Goal: Transaction & Acquisition: Purchase product/service

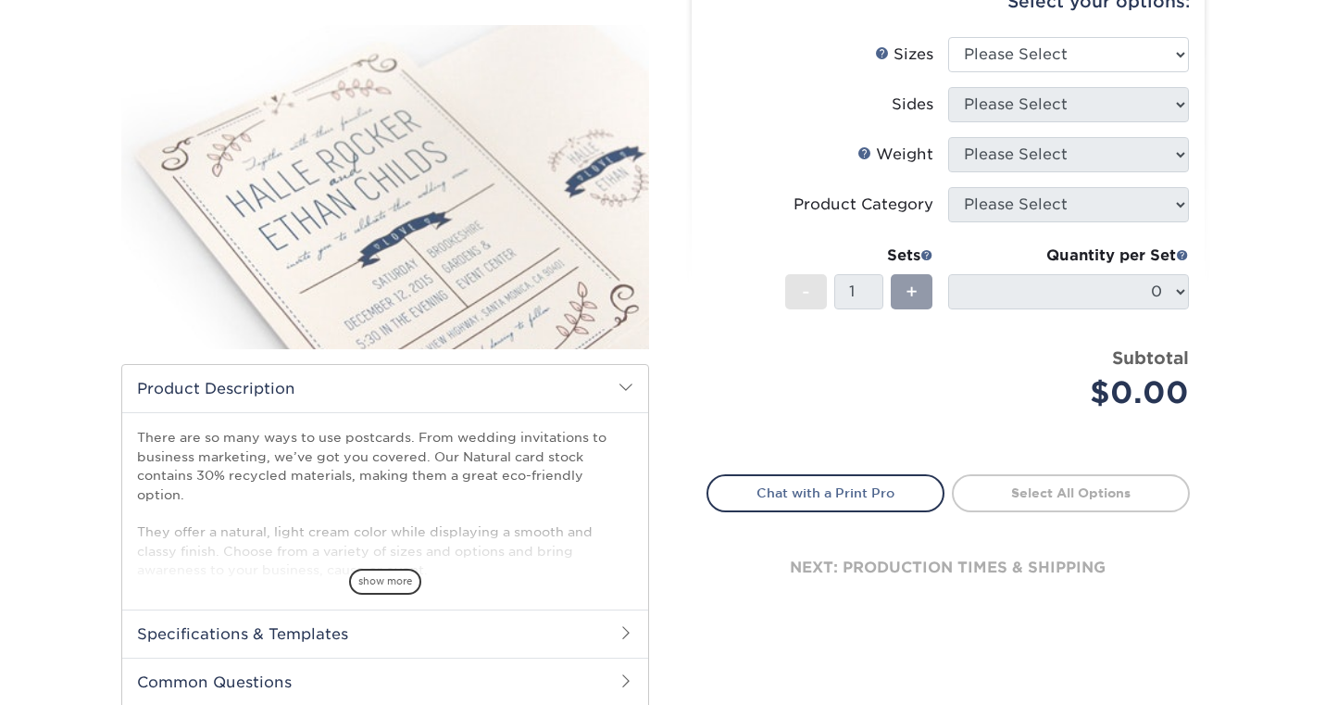
scroll to position [212, 0]
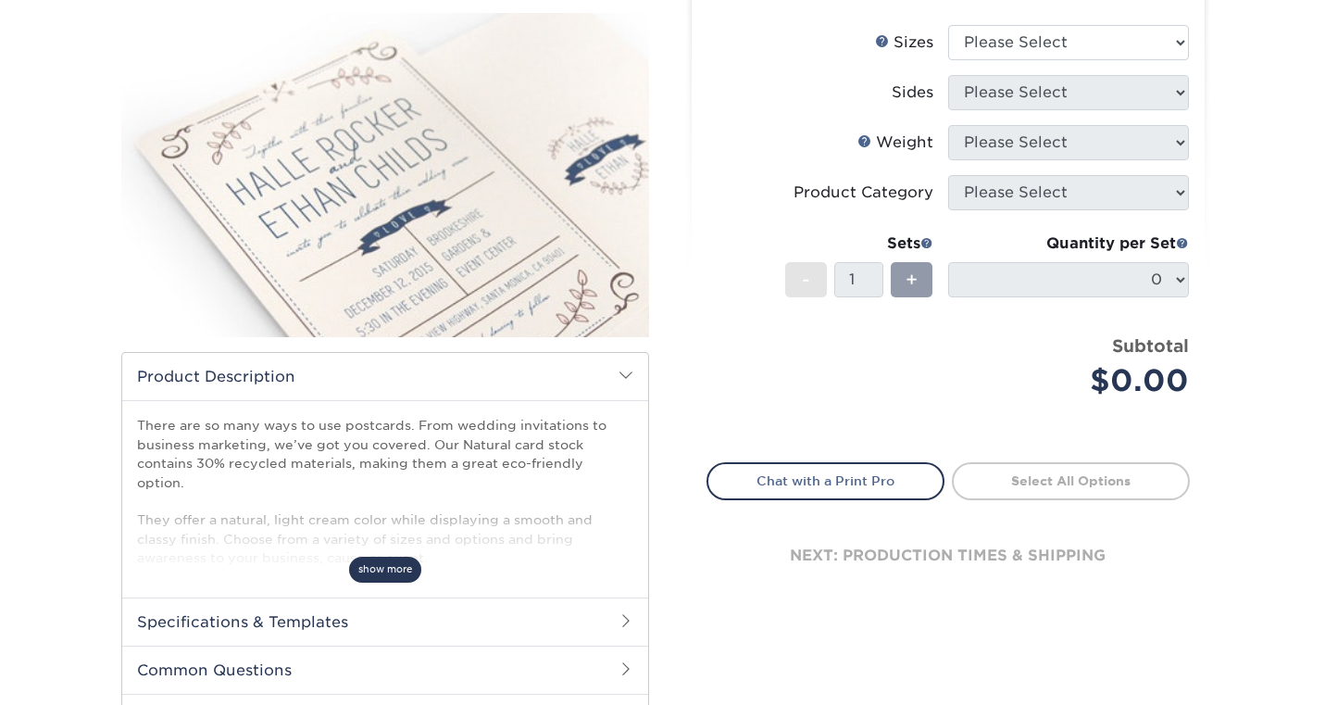
click at [388, 556] on span "show more" at bounding box center [385, 568] width 72 height 25
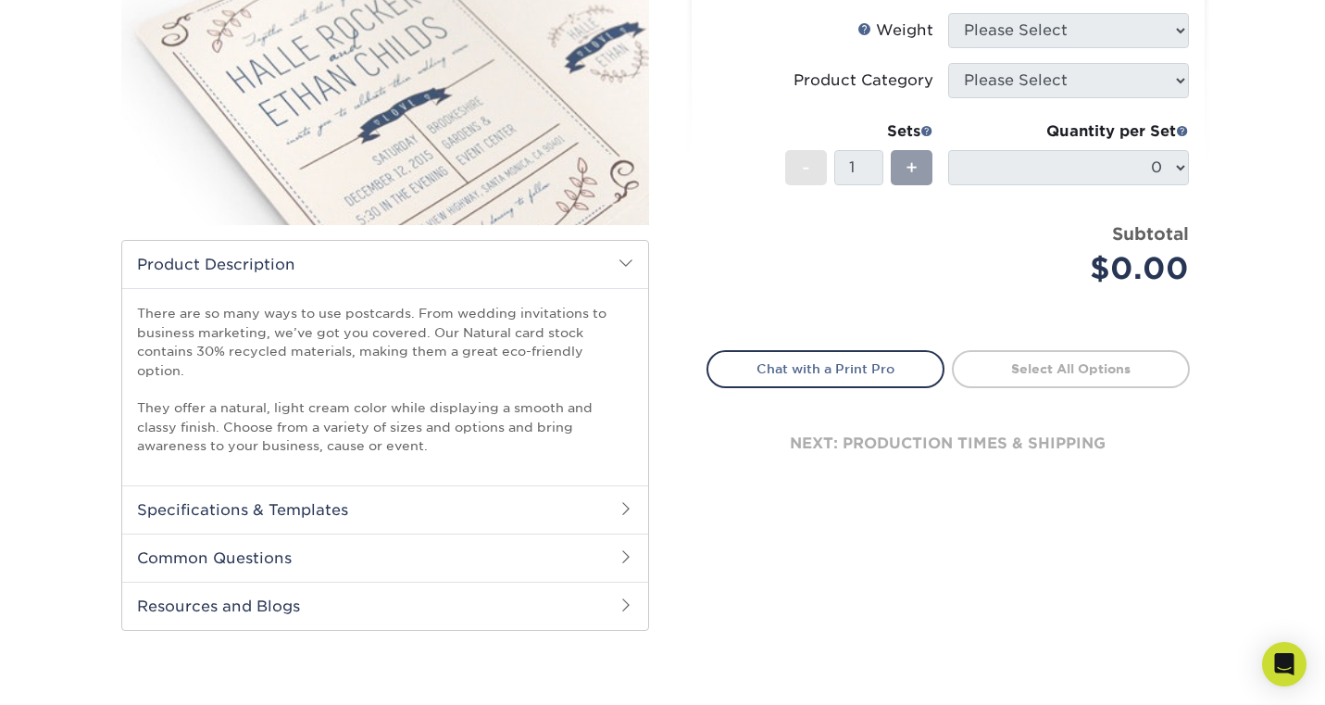
scroll to position [325, 0]
click at [586, 532] on h2 "Common Questions" at bounding box center [385, 556] width 526 height 48
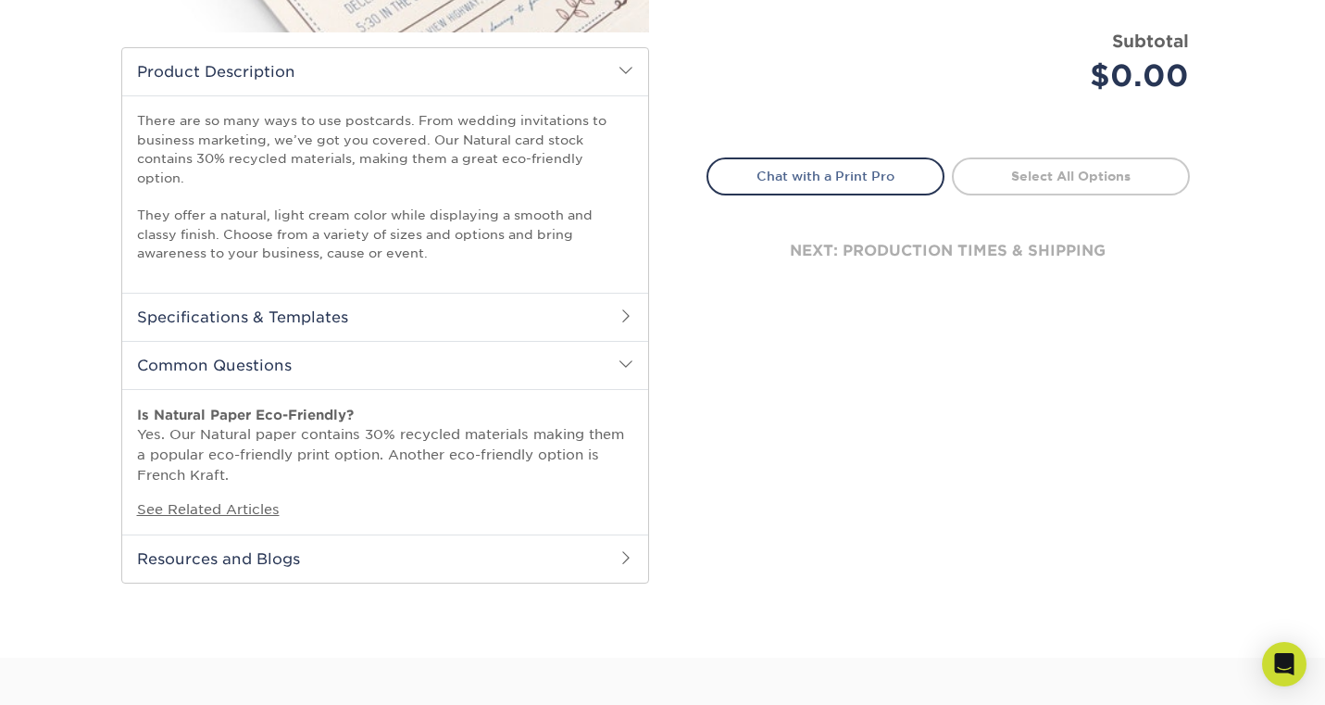
scroll to position [513, 0]
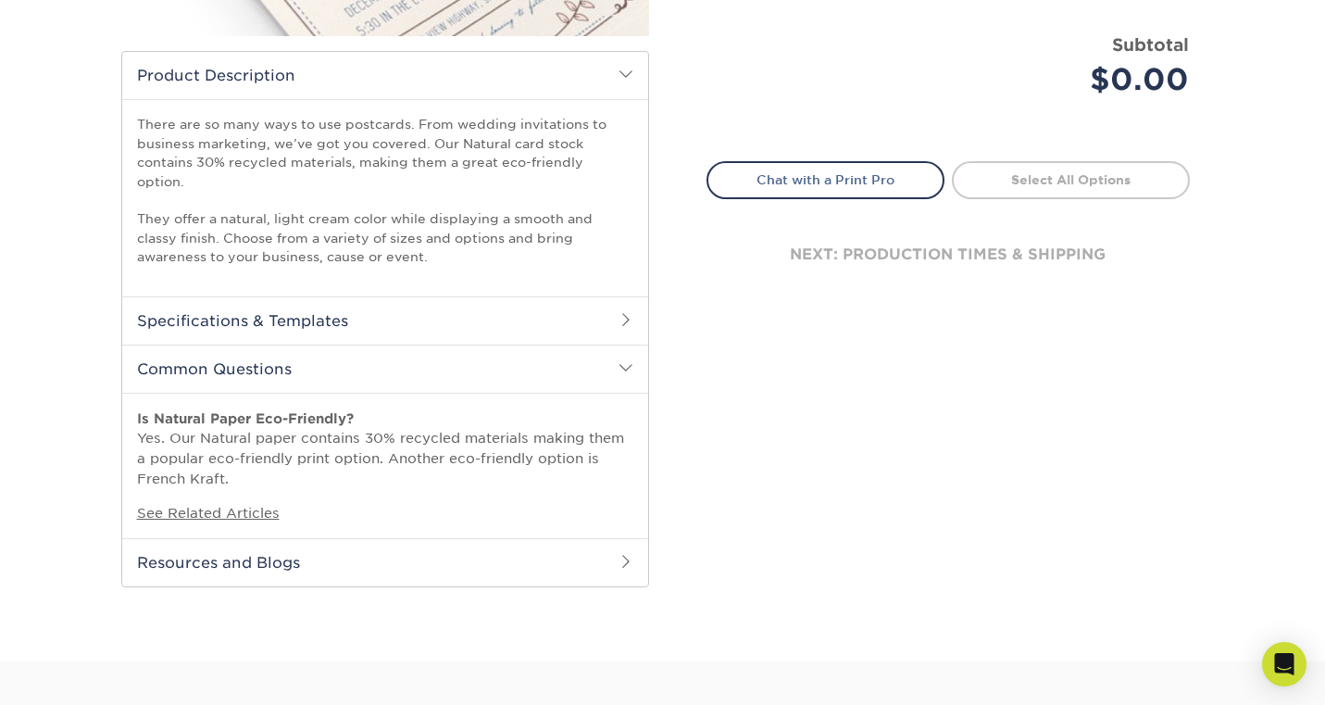
click at [531, 552] on h2 "Resources and Blogs" at bounding box center [385, 562] width 526 height 48
click at [502, 296] on h2 "Specifications & Templates" at bounding box center [385, 320] width 526 height 48
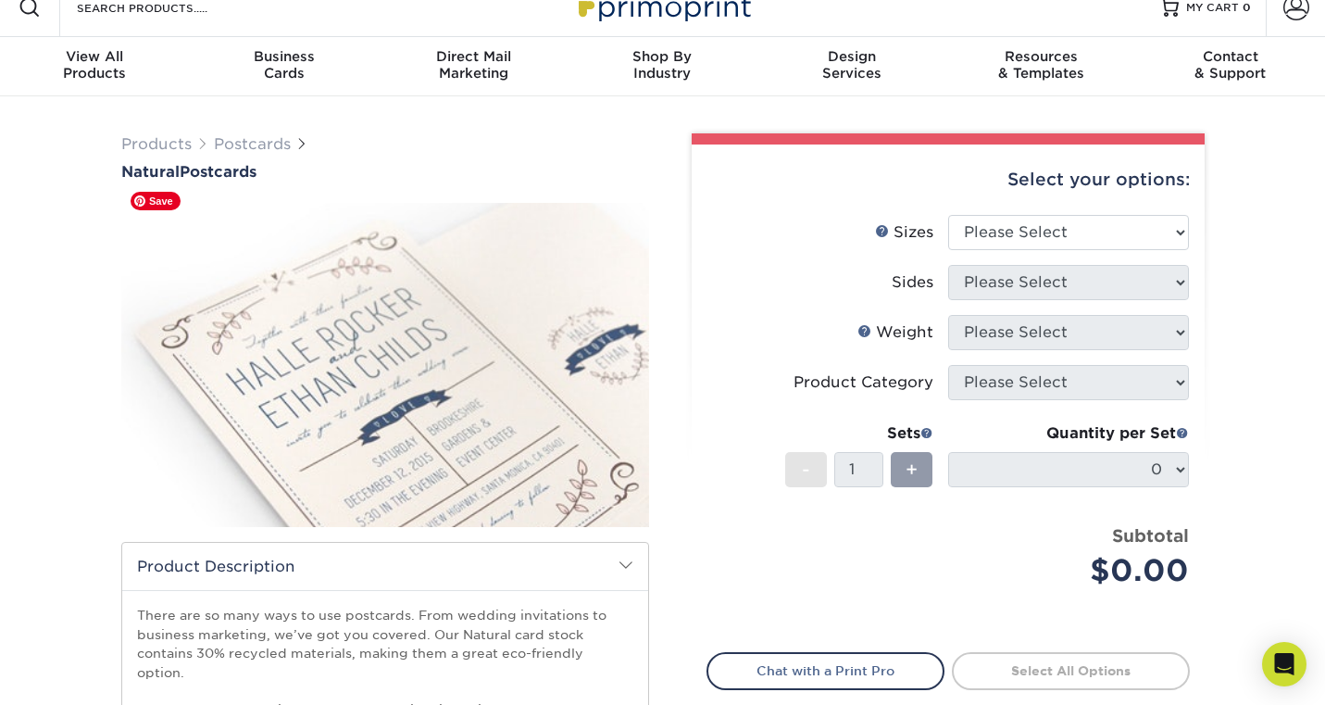
scroll to position [0, 0]
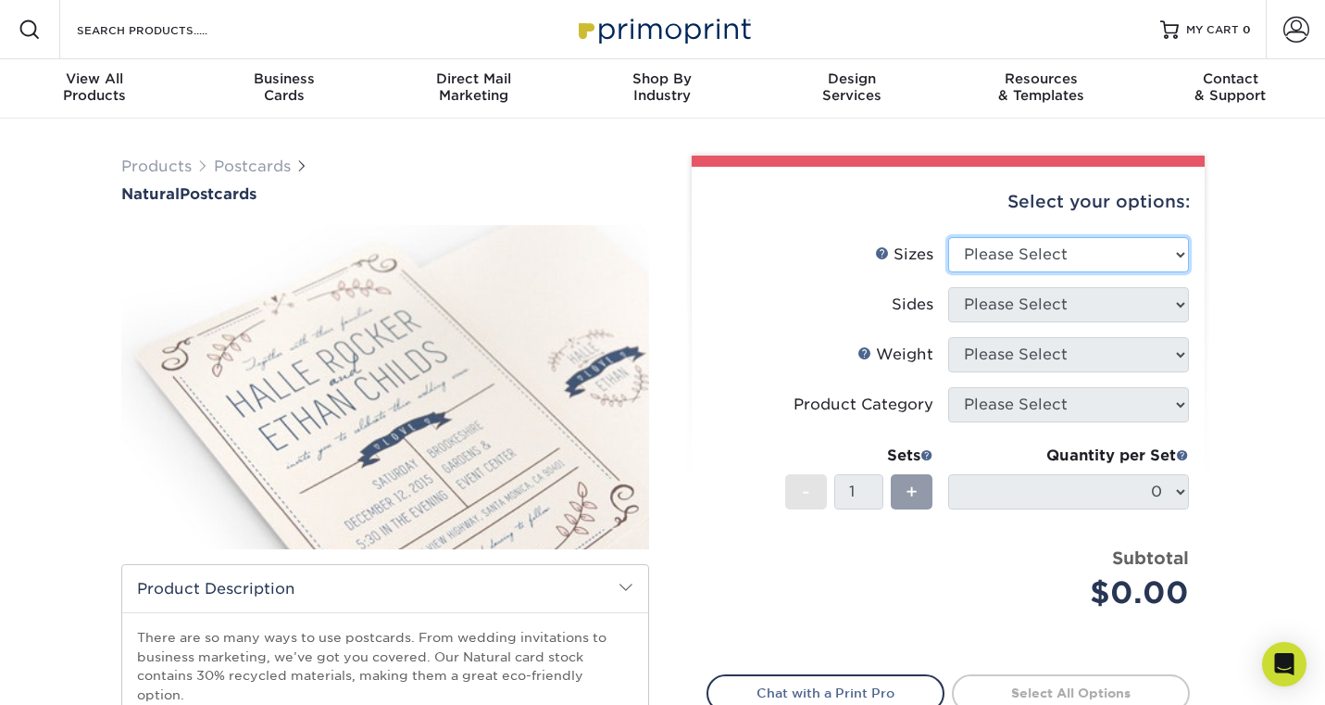
click at [1039, 246] on select "Please Select 2" x 4" 2" x 6" 3.5" x 8.5" 4" x 6" 4" x 8.5" 4" x 9" 4.25" x 11"…" at bounding box center [1068, 254] width 241 height 35
select select "4.00x6.00"
click at [948, 237] on select "Please Select 2" x 4" 2" x 6" 3.5" x 8.5" 4" x 6" 4" x 8.5" 4" x 9" 4.25" x 11"…" at bounding box center [1068, 254] width 241 height 35
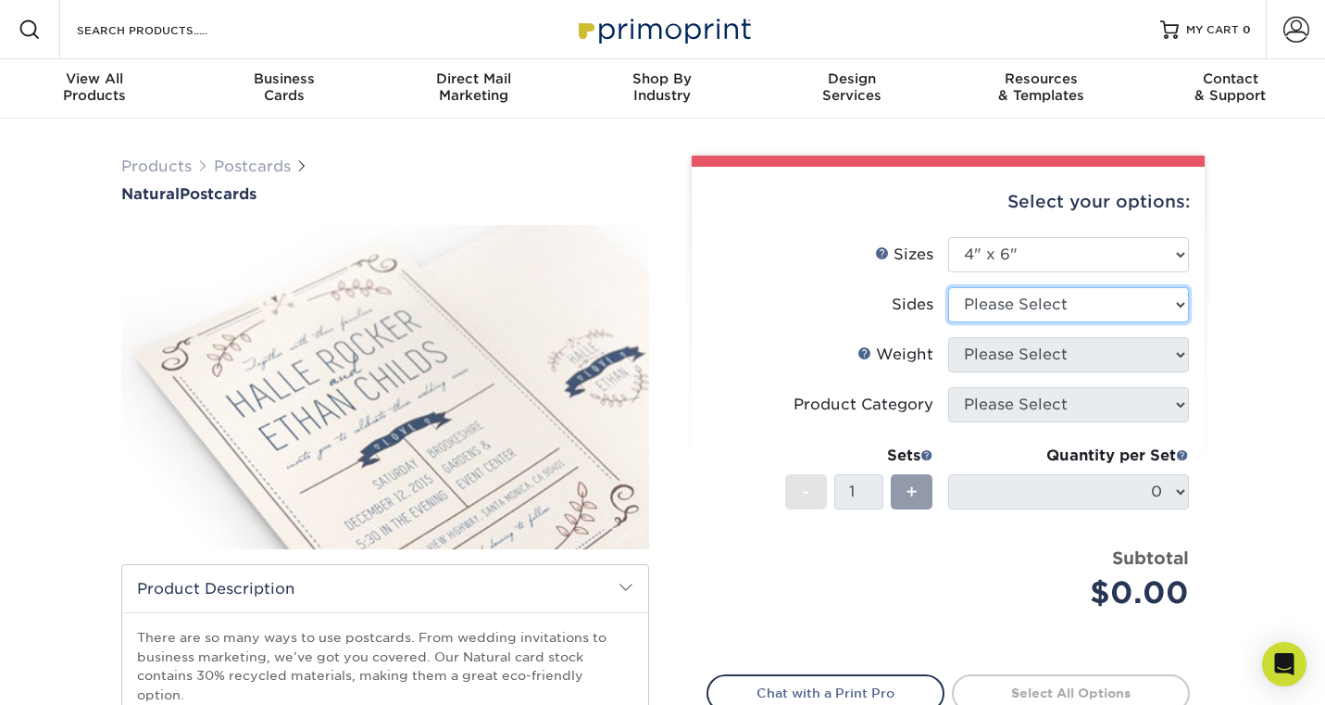
click at [1058, 305] on select "Please Select Print Both Sides Print Front Only" at bounding box center [1068, 304] width 241 height 35
select select "13abbda7-1d64-4f25-8bb2-c179b224825d"
click at [948, 287] on select "Please Select Print Both Sides Print Front Only" at bounding box center [1068, 304] width 241 height 35
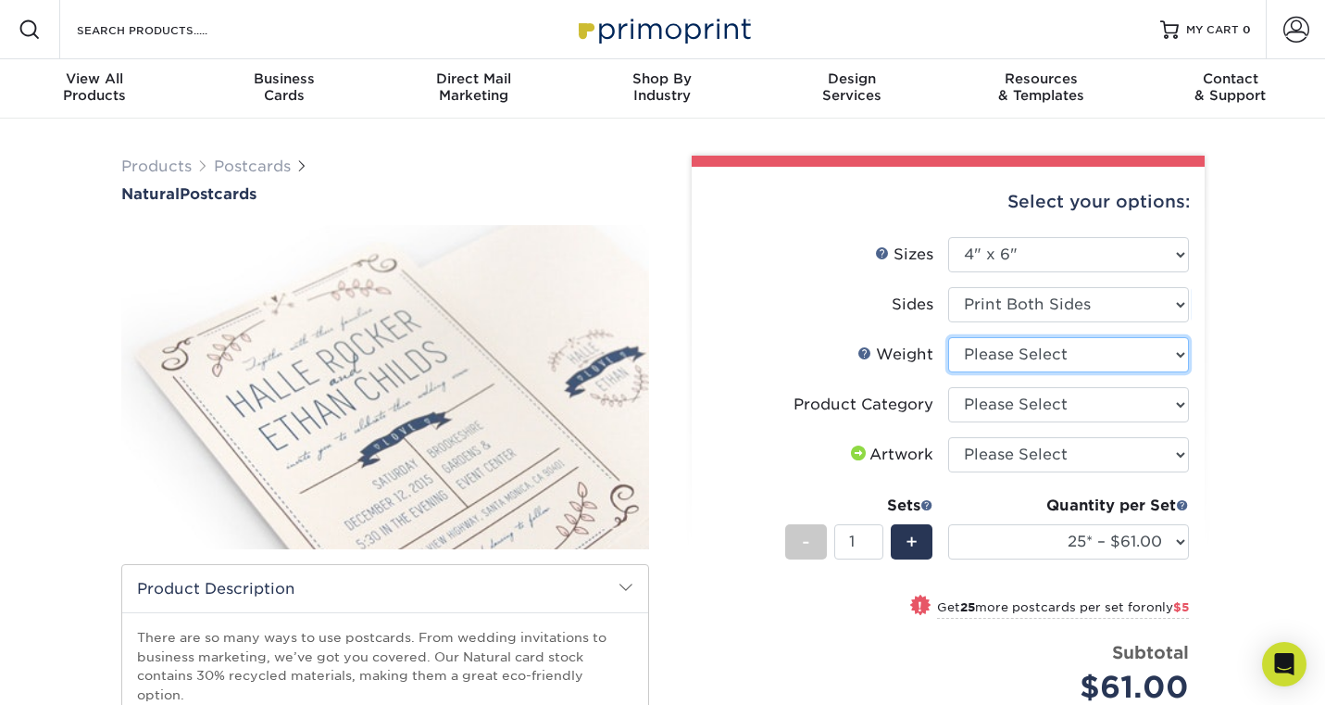
click at [1072, 352] on select "Please Select 14PTNT" at bounding box center [1068, 354] width 241 height 35
select select "14PTNT"
click at [948, 337] on select "Please Select 14PTNT" at bounding box center [1068, 354] width 241 height 35
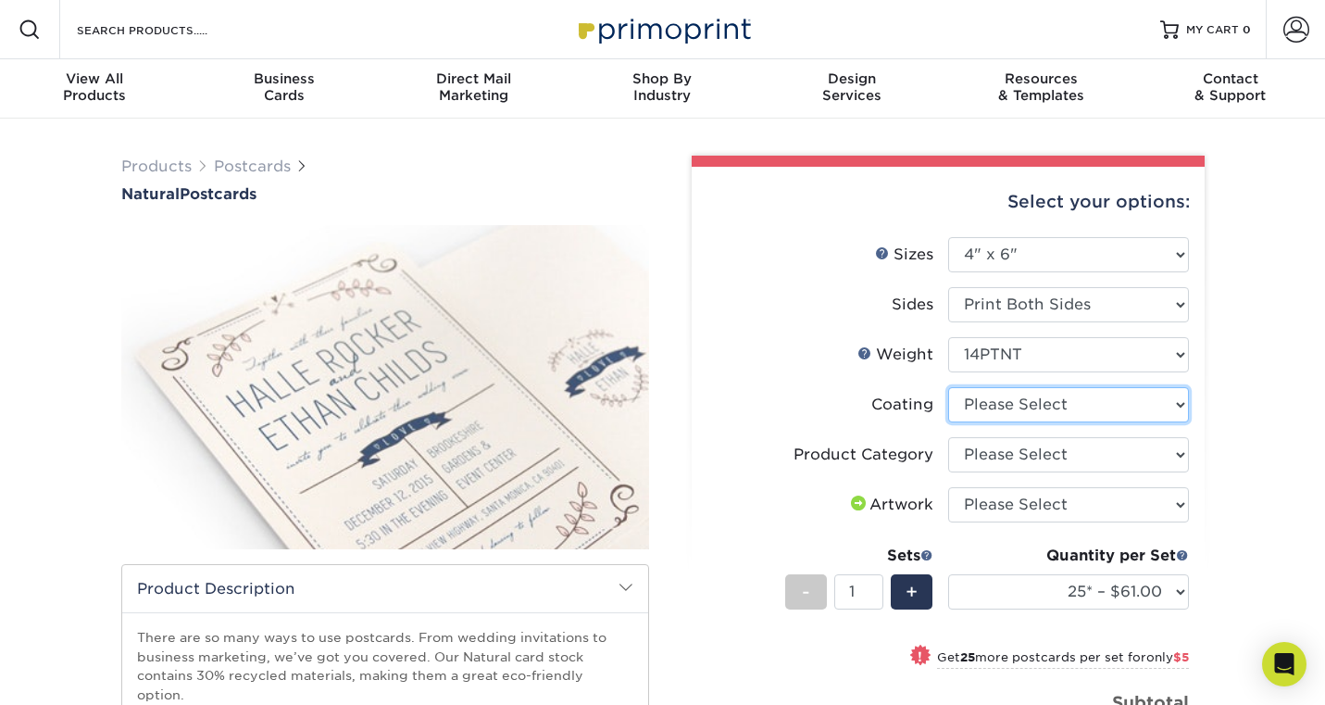
click at [1088, 397] on select at bounding box center [1068, 404] width 241 height 35
select select "3e7618de-abca-4bda-9f97-8b9129e913d8"
click at [948, 387] on select at bounding box center [1068, 404] width 241 height 35
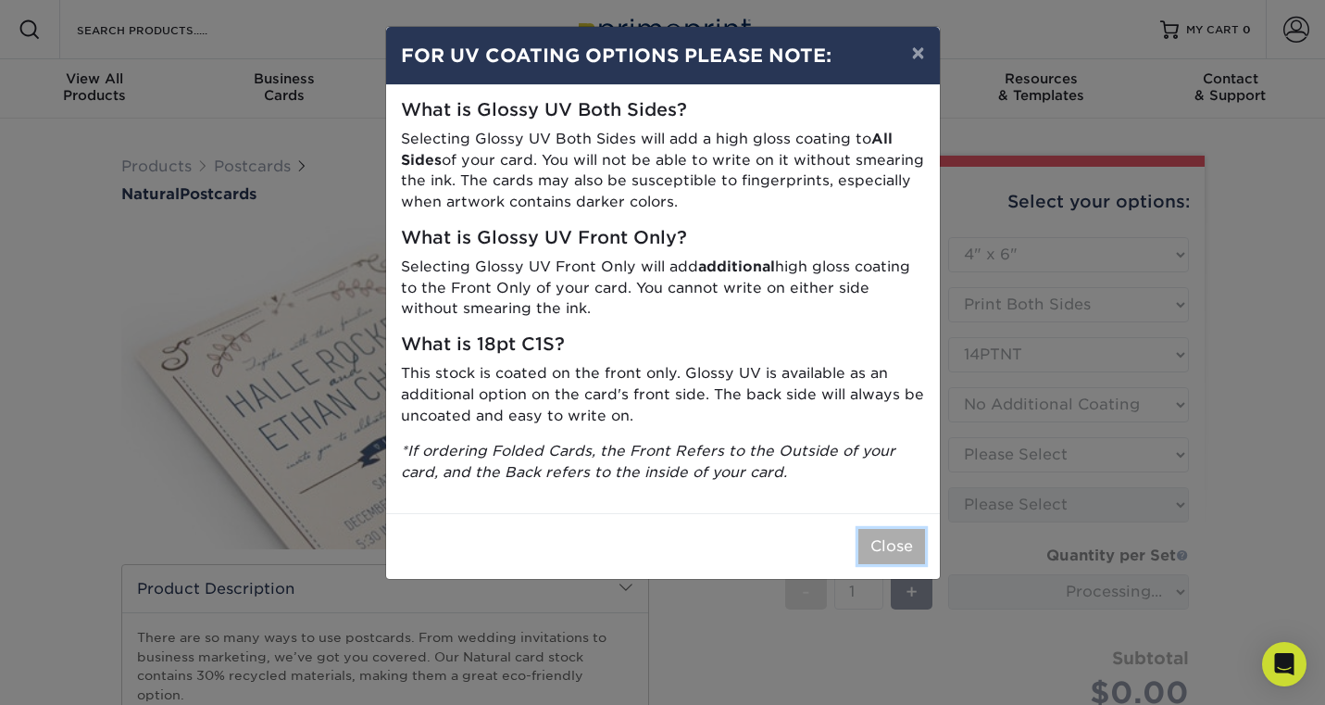
click at [882, 553] on button "Close" at bounding box center [891, 546] width 67 height 35
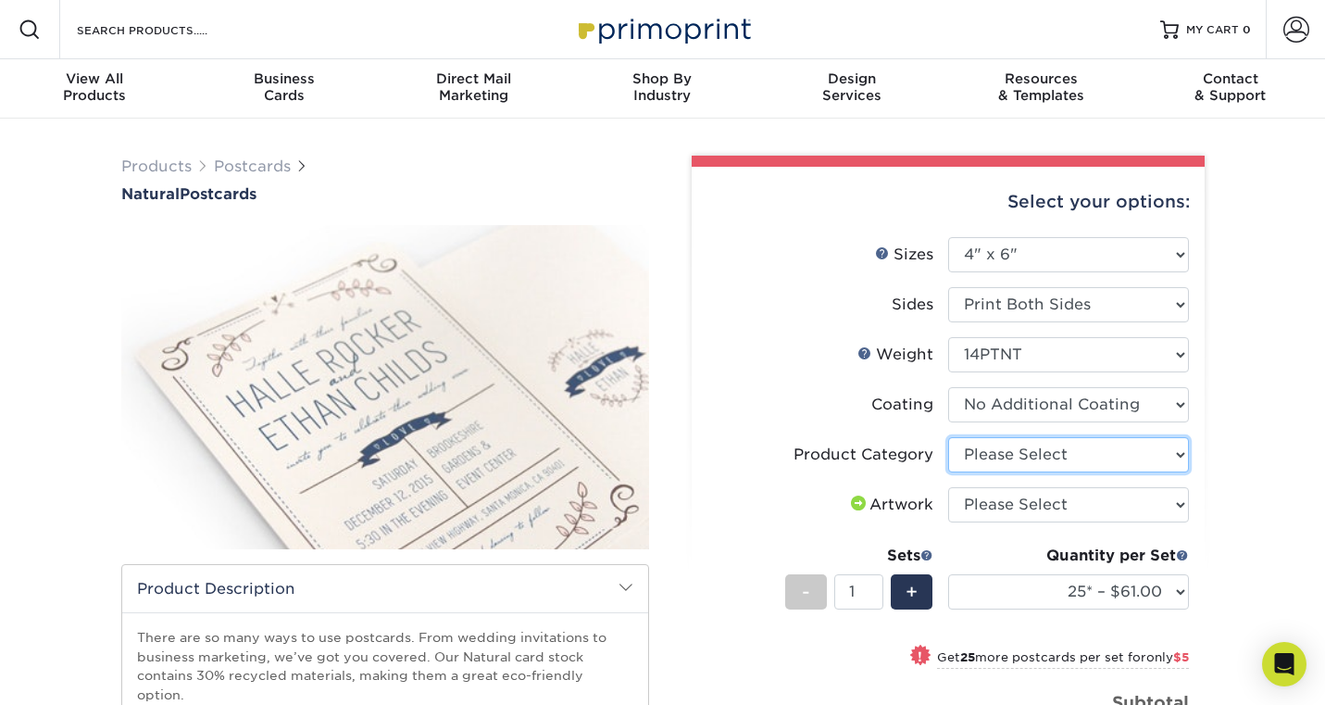
click at [1039, 454] on select "Please Select Postcards" at bounding box center [1068, 454] width 241 height 35
select select "9b7272e0-d6c8-4c3c-8e97-d3a1bcdab858"
click at [948, 437] on select "Please Select Postcards" at bounding box center [1068, 454] width 241 height 35
click at [1130, 500] on select "Please Select I will upload files I need a design - $150" at bounding box center [1068, 504] width 241 height 35
select select "upload"
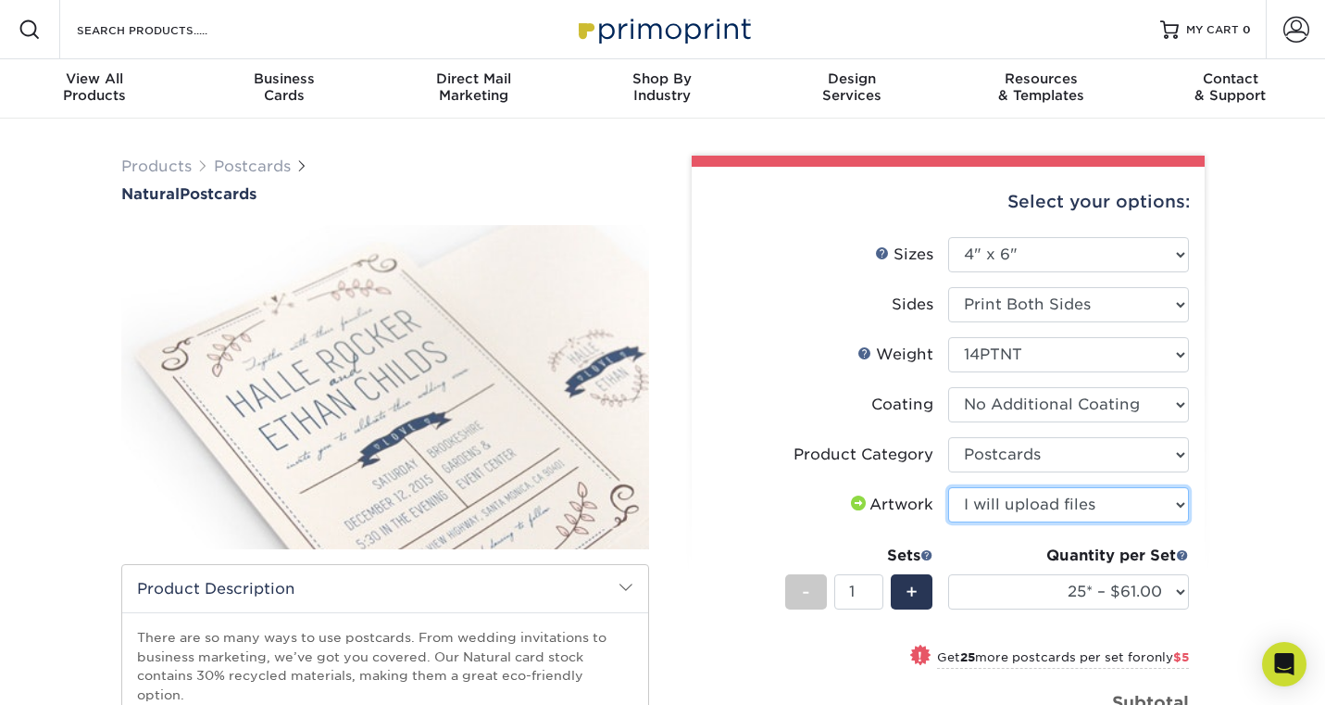
click at [948, 487] on select "Please Select I will upload files I need a design - $150" at bounding box center [1068, 504] width 241 height 35
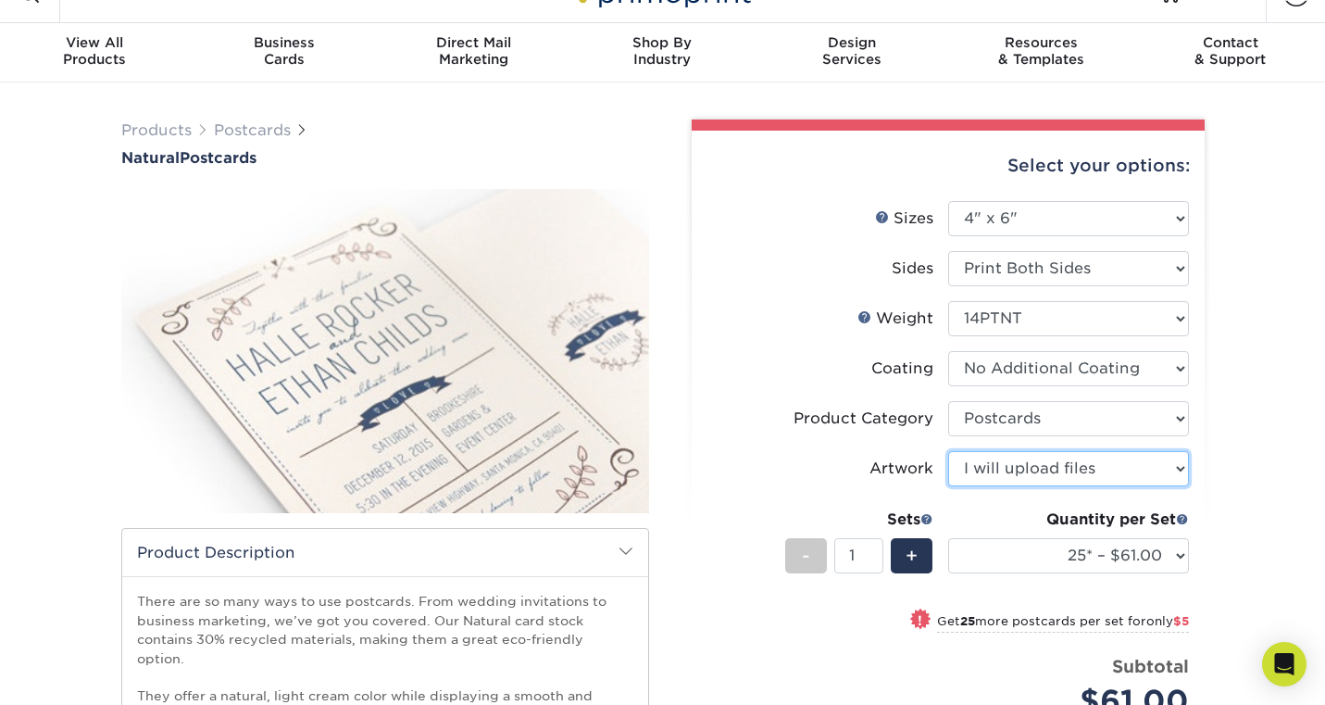
scroll to position [32, 0]
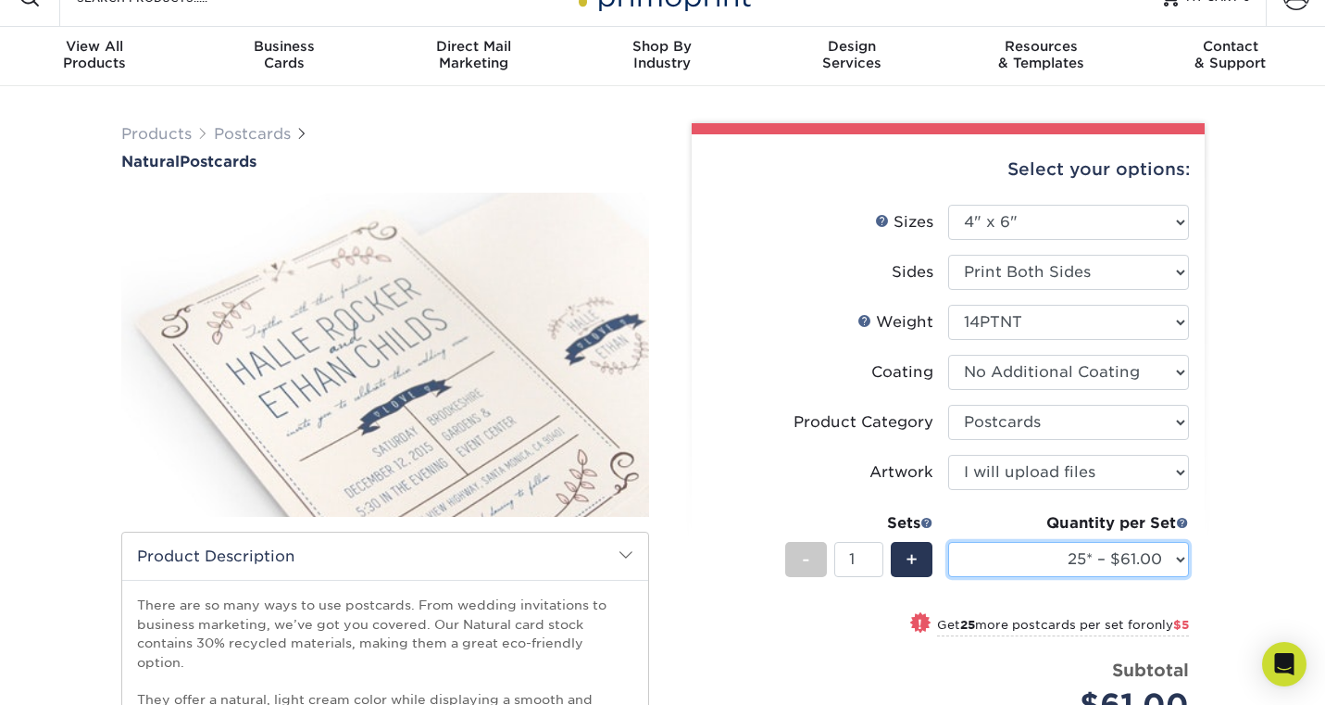
click at [1072, 562] on select "25* – $61.00 50* – $66.00 75* – $81.00 100* – $88.00 250* – $108.00 500* – $115…" at bounding box center [1068, 559] width 241 height 35
click at [948, 542] on select "25* – $61.00 50* – $66.00 75* – $81.00 100* – $88.00 250* – $108.00 500* – $115…" at bounding box center [1068, 559] width 241 height 35
click at [1090, 561] on select "25* – $61.00 50* – $66.00 75* – $81.00 100* – $88.00 250* – $108.00 500* – $115…" at bounding box center [1068, 559] width 241 height 35
select select "250* – $108.00"
click at [948, 542] on select "25* – $61.00 50* – $66.00 75* – $81.00 100* – $88.00 250* – $108.00 500* – $115…" at bounding box center [1068, 559] width 241 height 35
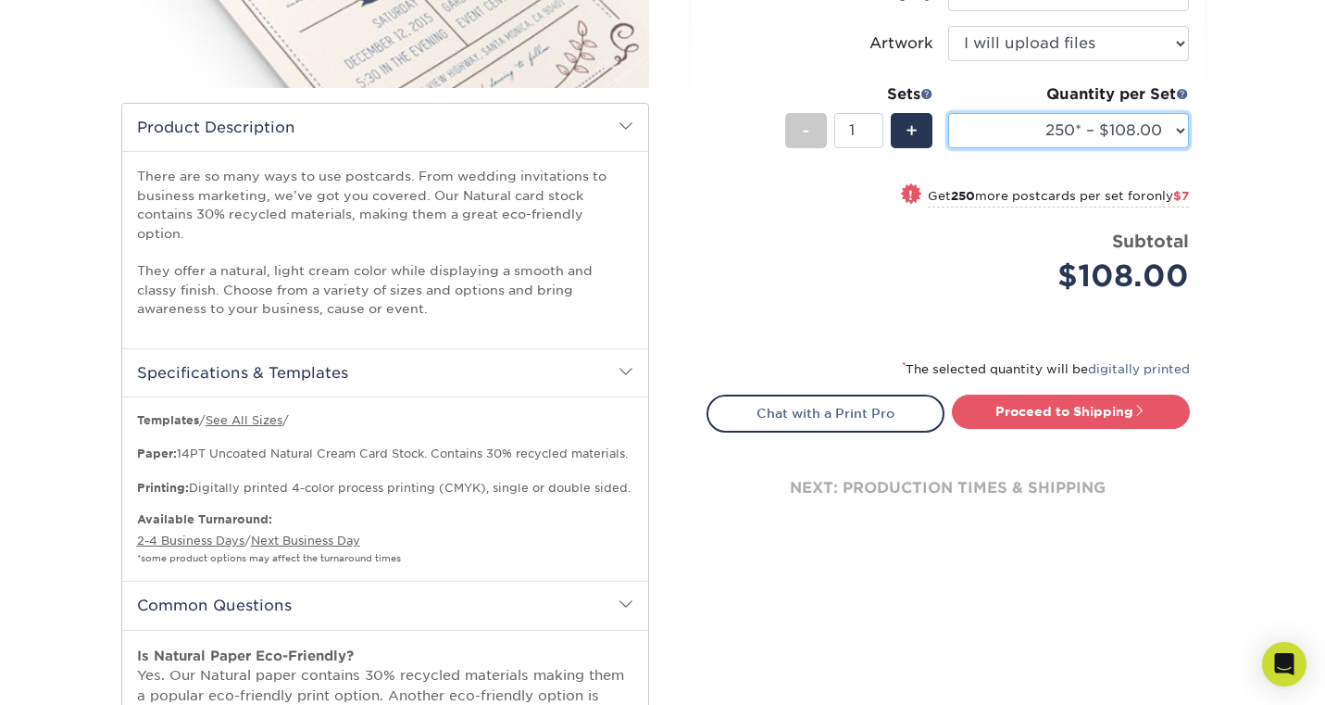
scroll to position [464, 0]
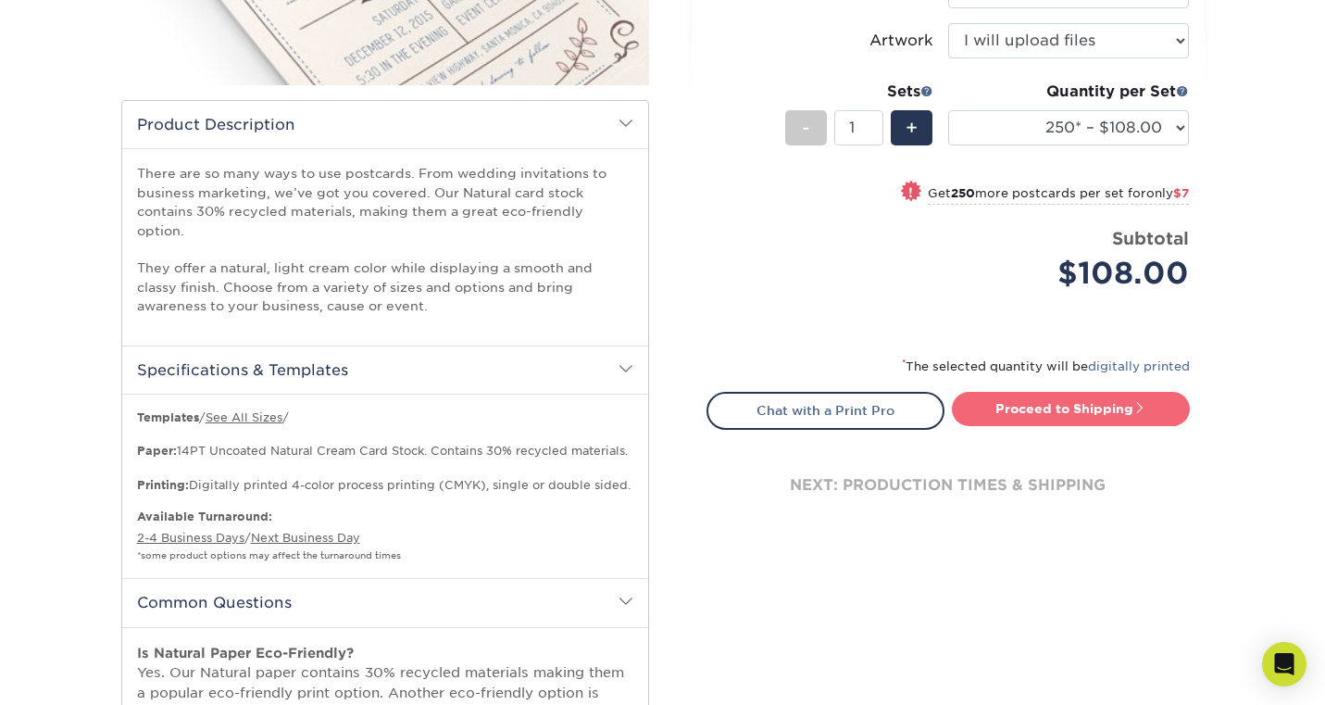
click at [1031, 406] on link "Proceed to Shipping" at bounding box center [1071, 408] width 238 height 33
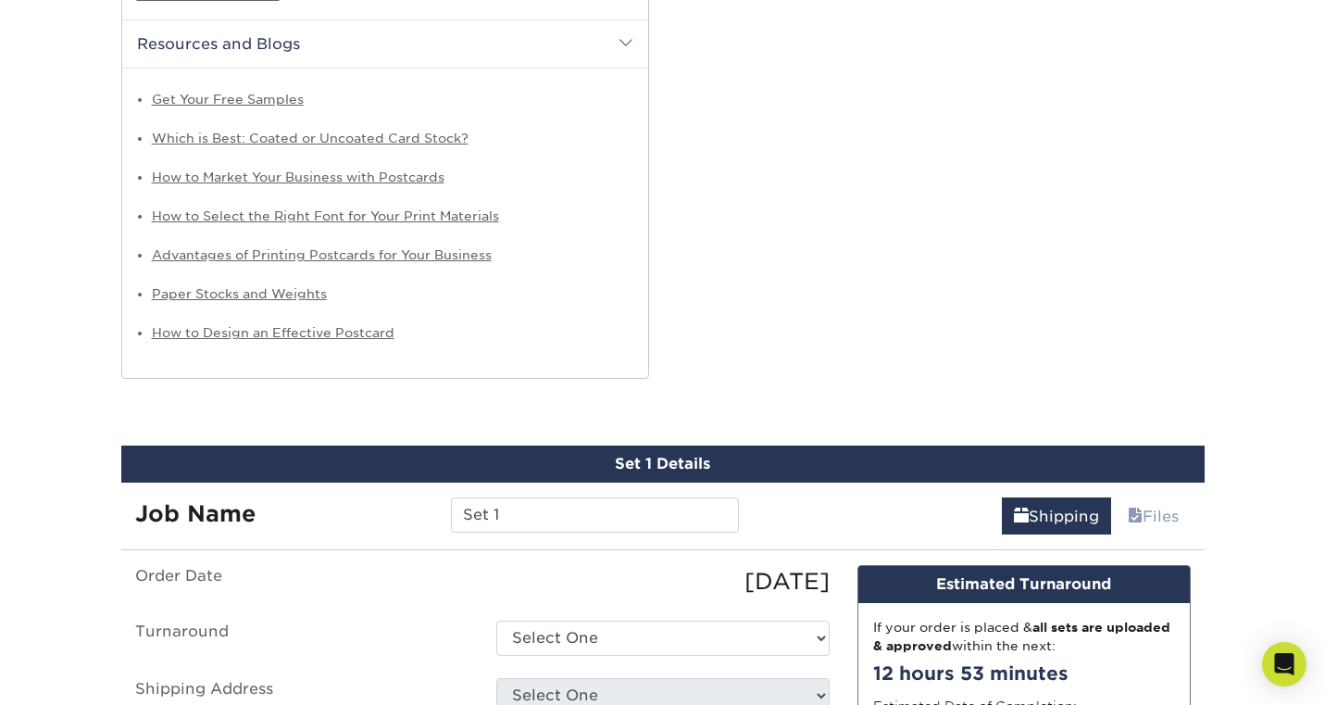
scroll to position [1485, 0]
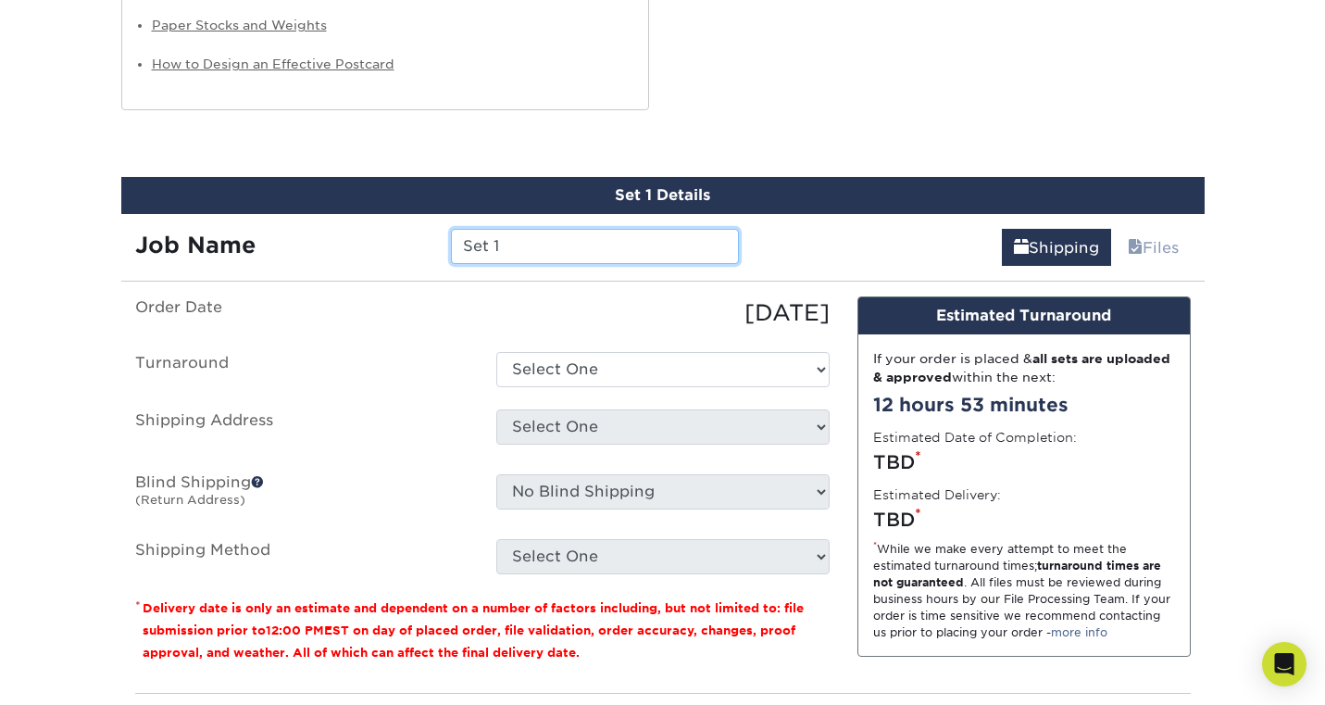
click at [590, 229] on input "Set 1" at bounding box center [595, 246] width 288 height 35
type input "Save the Dates [PERSON_NAME] & [PERSON_NAME]"
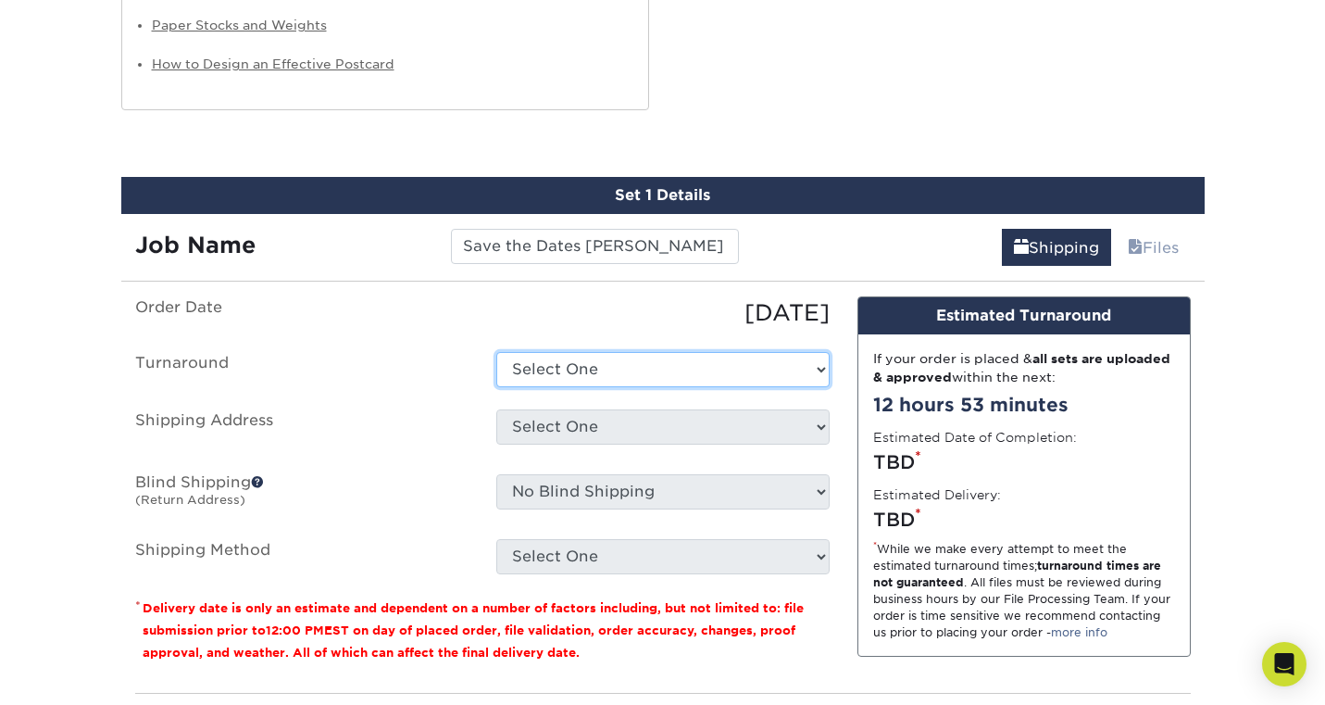
click at [634, 355] on select "Select One 2-4 Business Days 2 Day Next Business Day" at bounding box center [662, 369] width 333 height 35
select select "76271ede-73b1-49ea-873e-8df70e9155d0"
click at [496, 352] on select "Select One 2-4 Business Days 2 Day Next Business Day" at bounding box center [662, 369] width 333 height 35
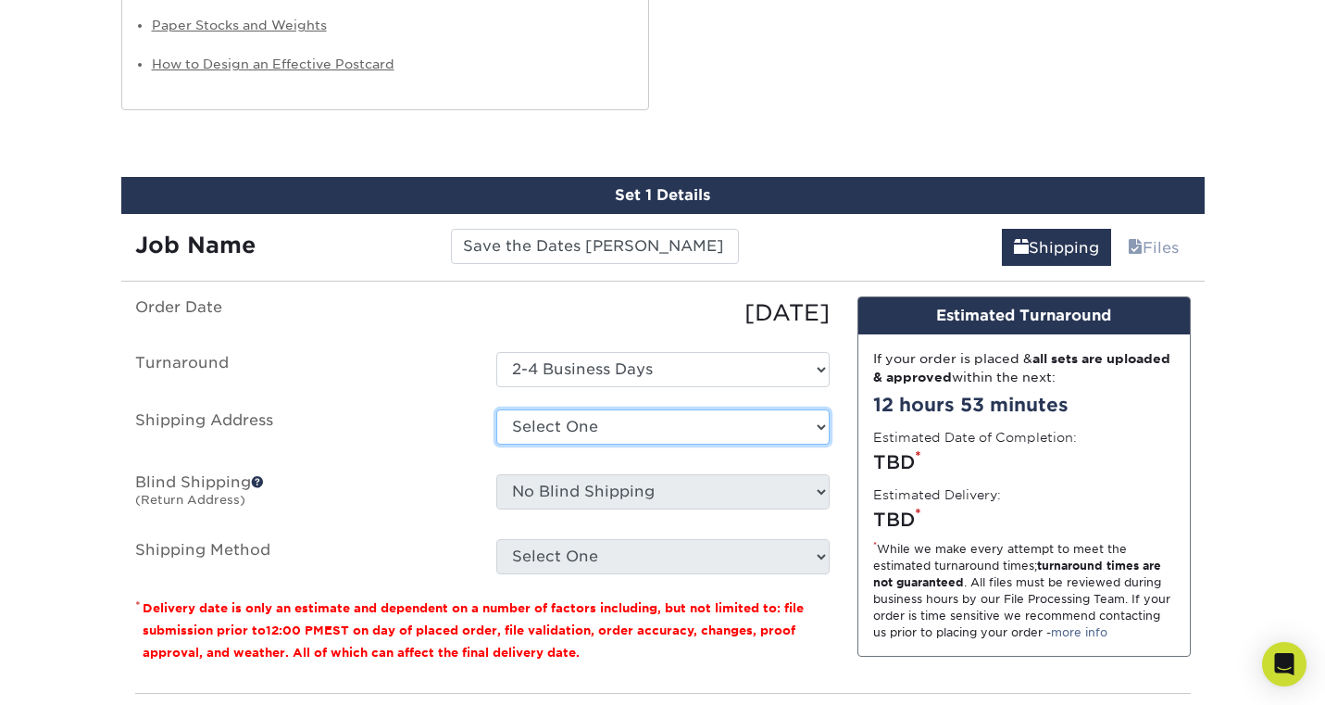
click at [664, 409] on select "Select One + Add New Address - Login" at bounding box center [662, 426] width 333 height 35
select select "newaddress"
click at [496, 409] on select "Select One + Add New Address - Login" at bounding box center [662, 426] width 333 height 35
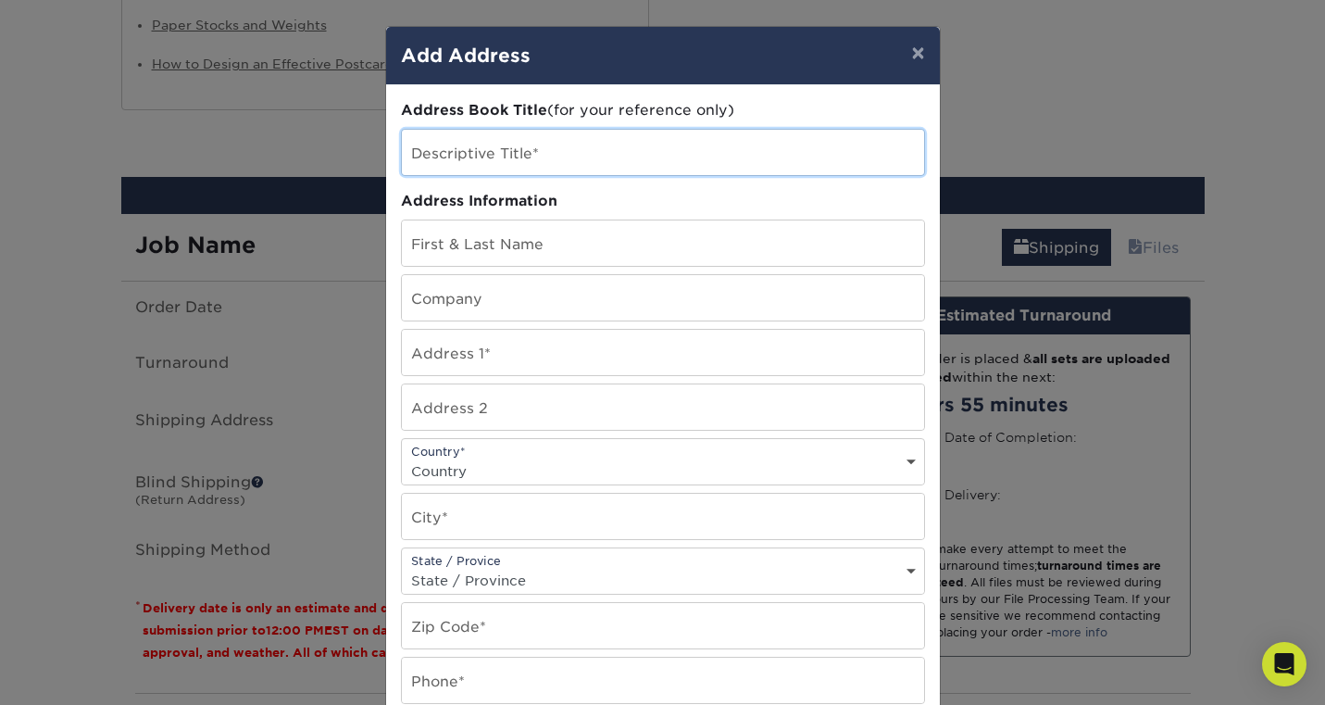
click at [531, 154] on input "text" at bounding box center [663, 152] width 522 height 45
type input "[PERSON_NAME]"
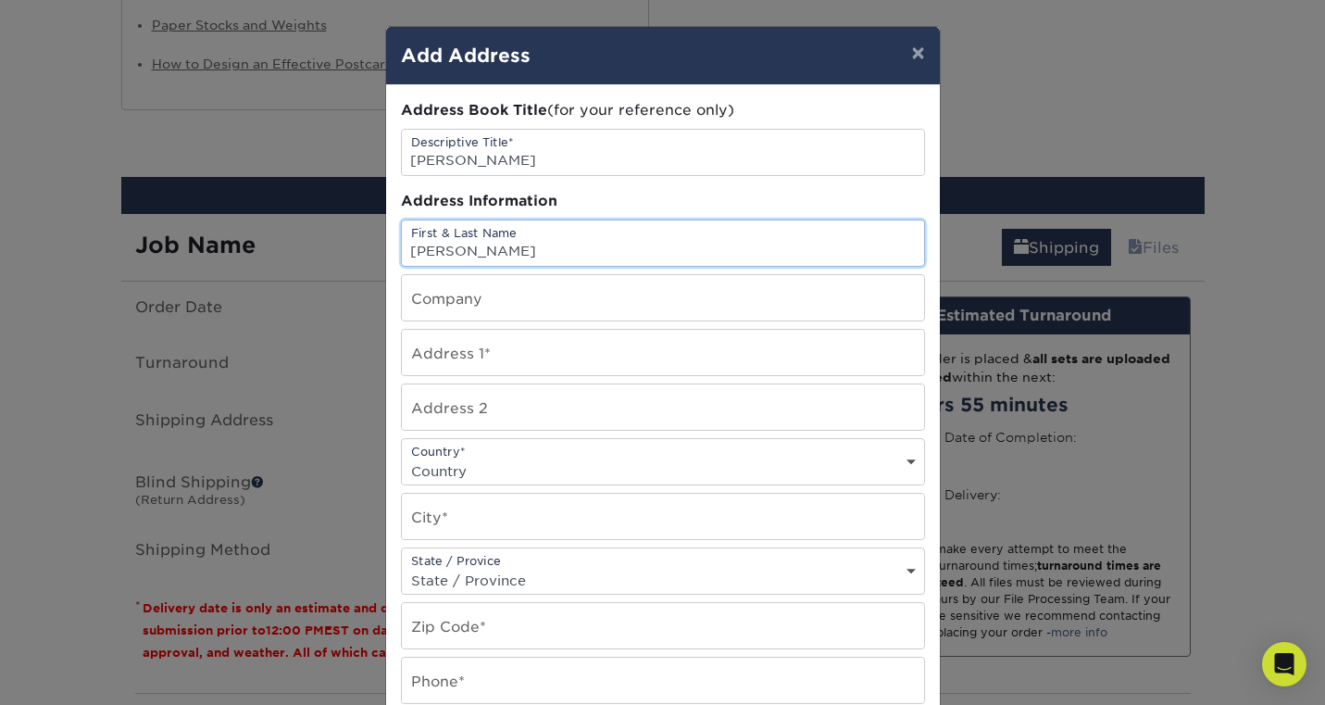
type input "[PERSON_NAME]"
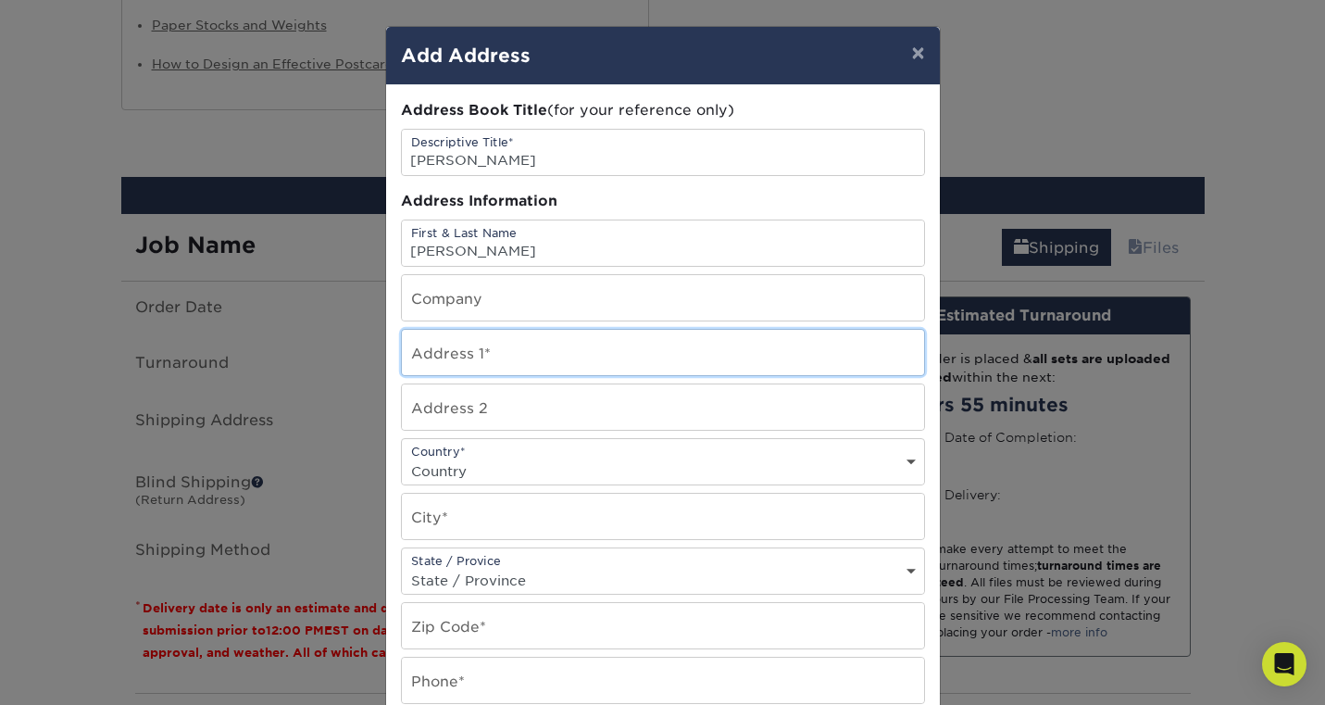
type input "[STREET_ADDRESS]"
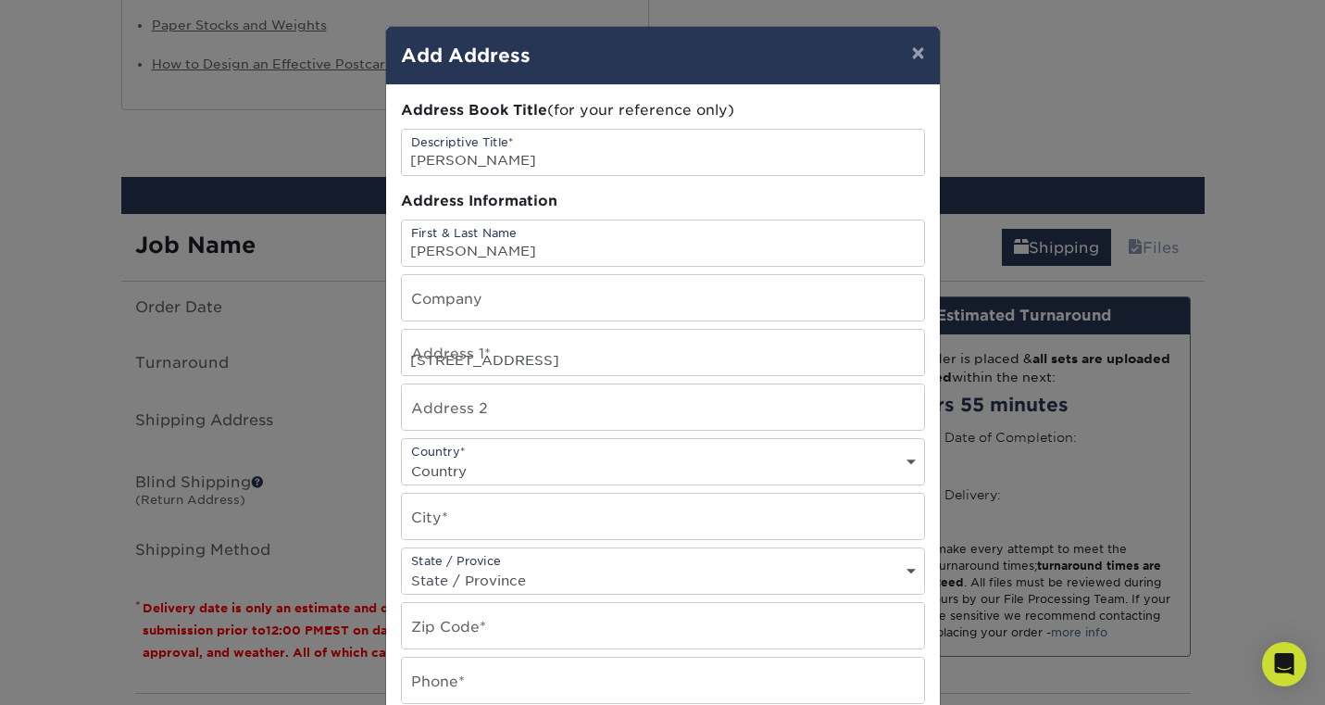
select select "US"
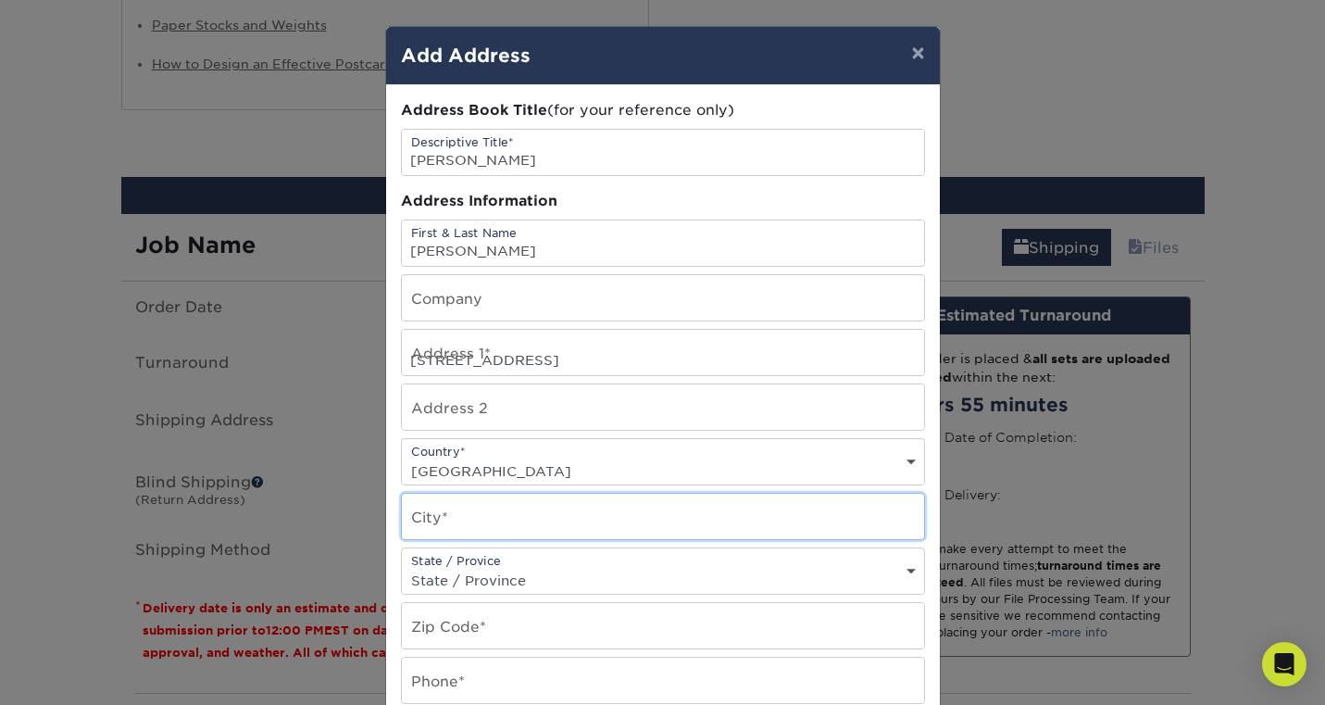
type input "[GEOGRAPHIC_DATA]"
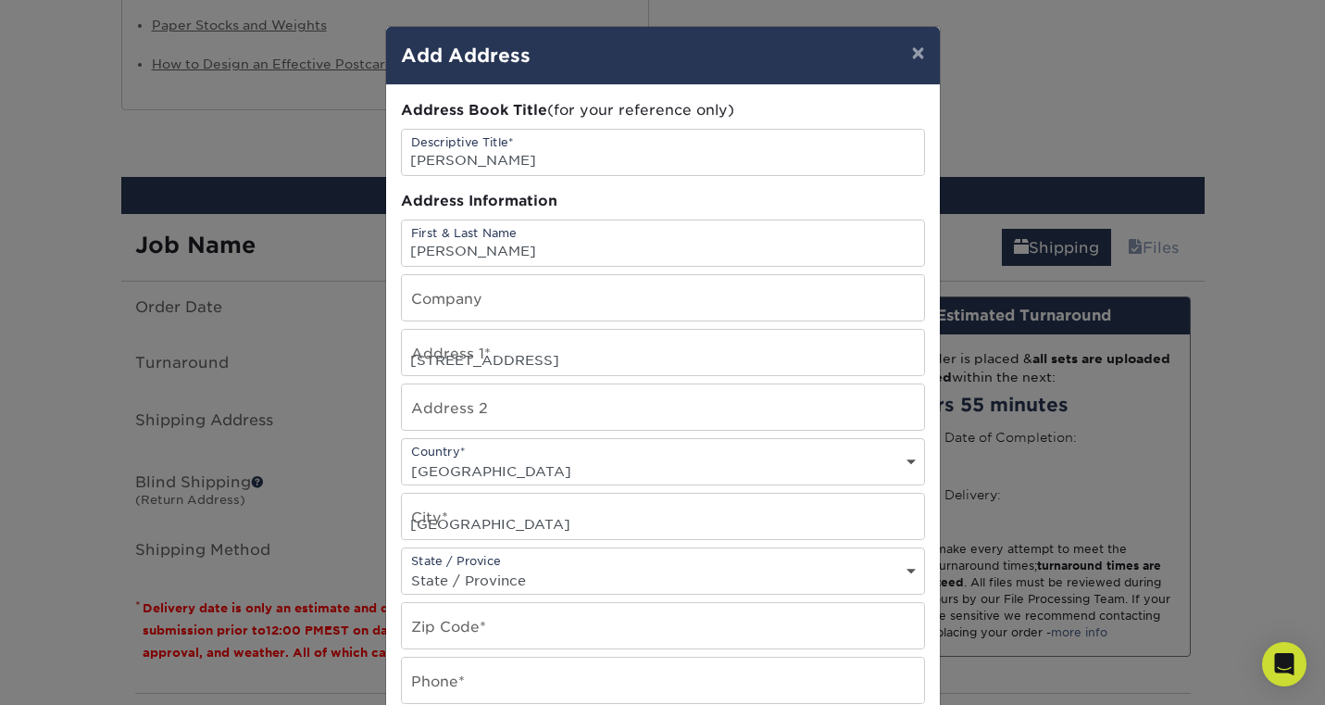
select select "CA"
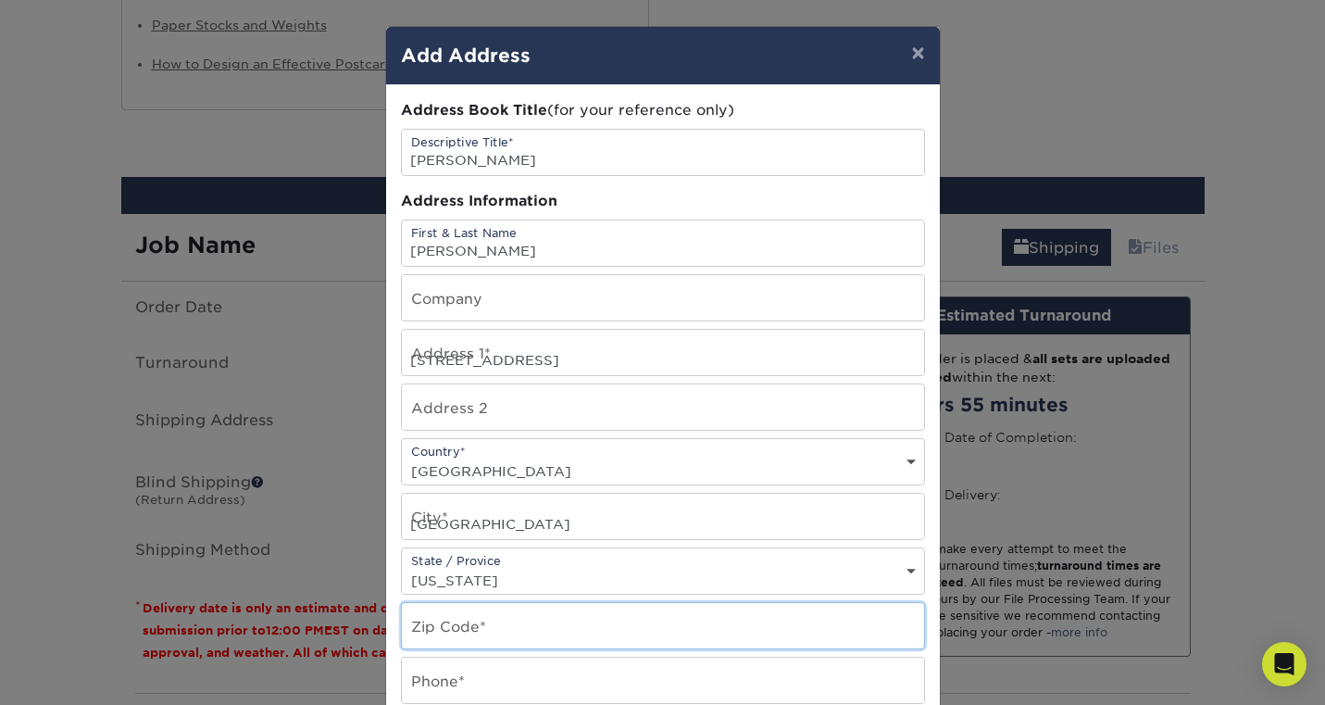
type input "90026-4036"
type input "4147593820"
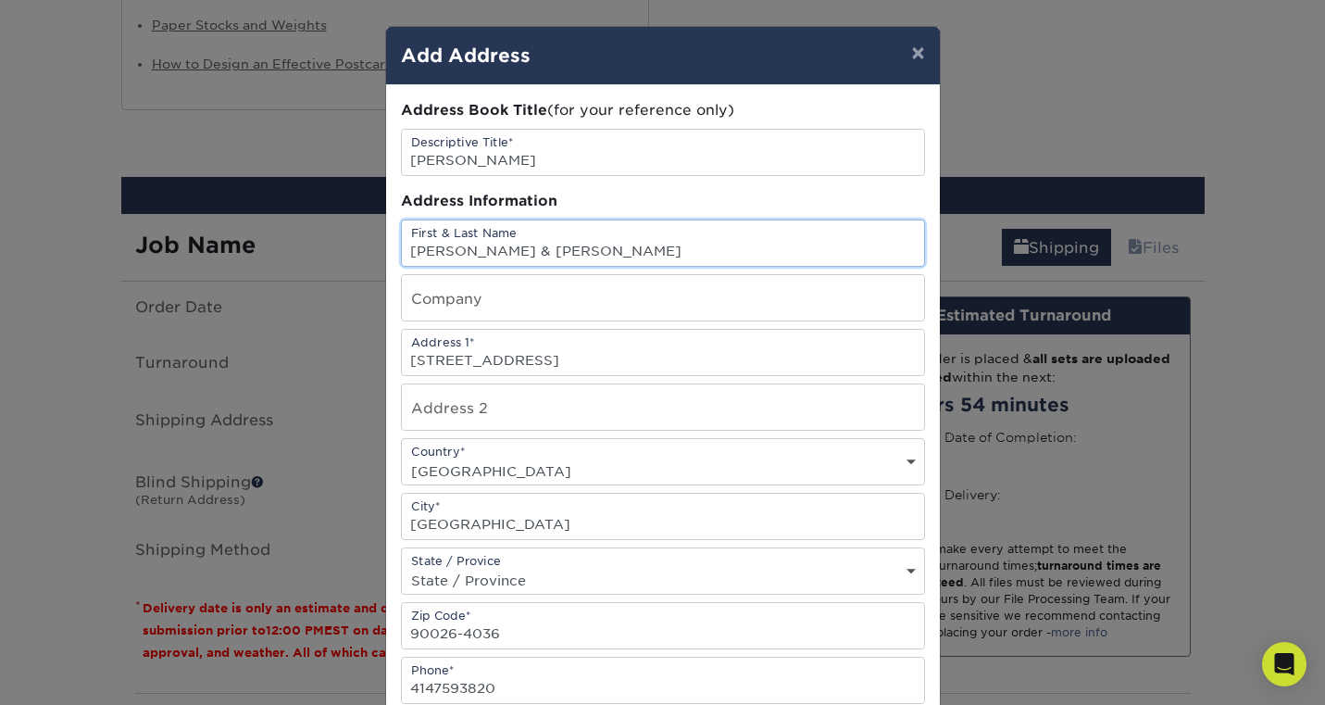
scroll to position [302, 0]
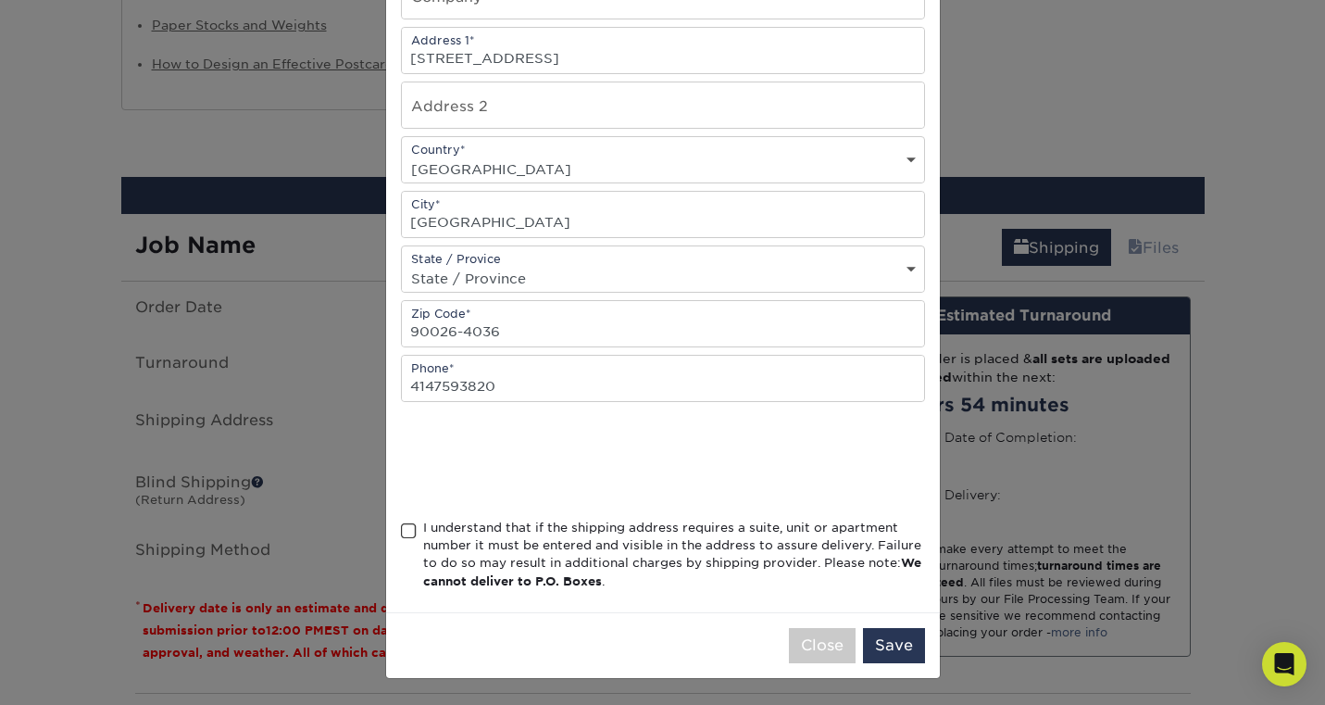
type input "[PERSON_NAME] & [PERSON_NAME]"
click at [413, 531] on span at bounding box center [409, 531] width 16 height 18
click at [0, 0] on input "I understand that if the shipping address requires a suite, unit or apartment n…" at bounding box center [0, 0] width 0 height 0
click at [897, 642] on button "Save" at bounding box center [894, 645] width 62 height 35
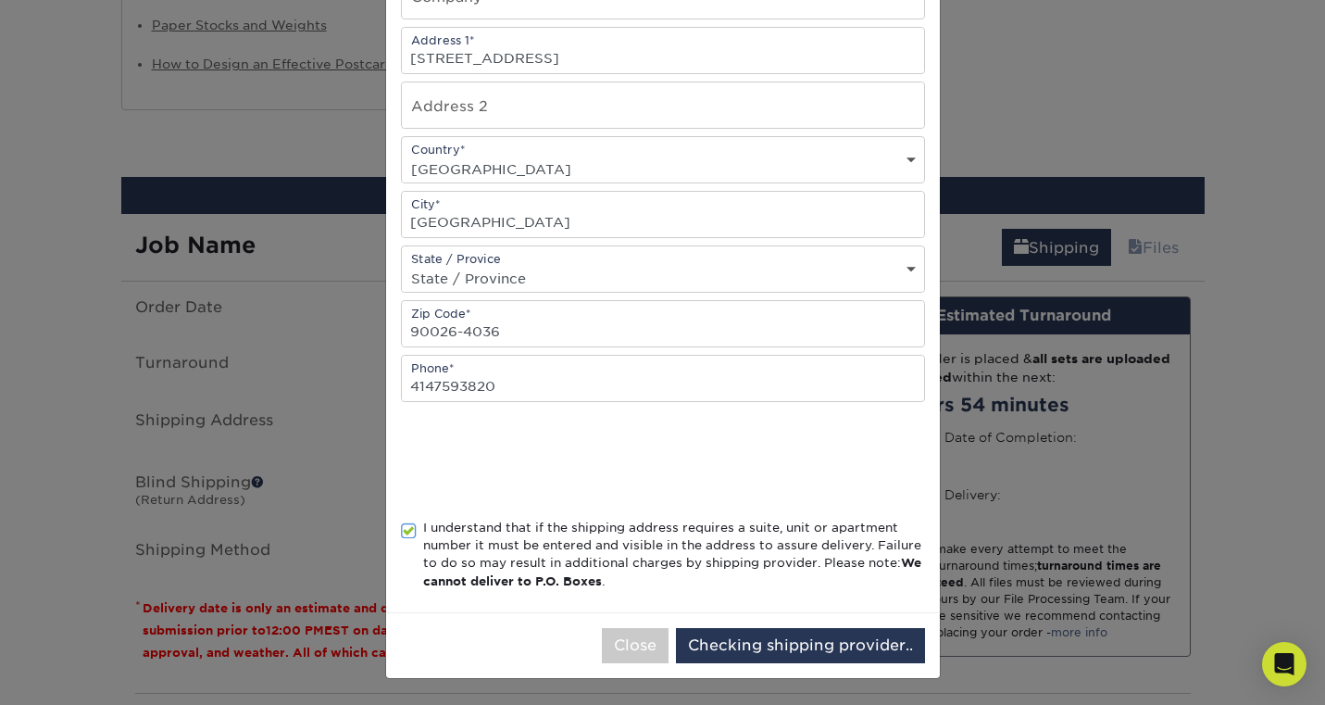
scroll to position [0, 0]
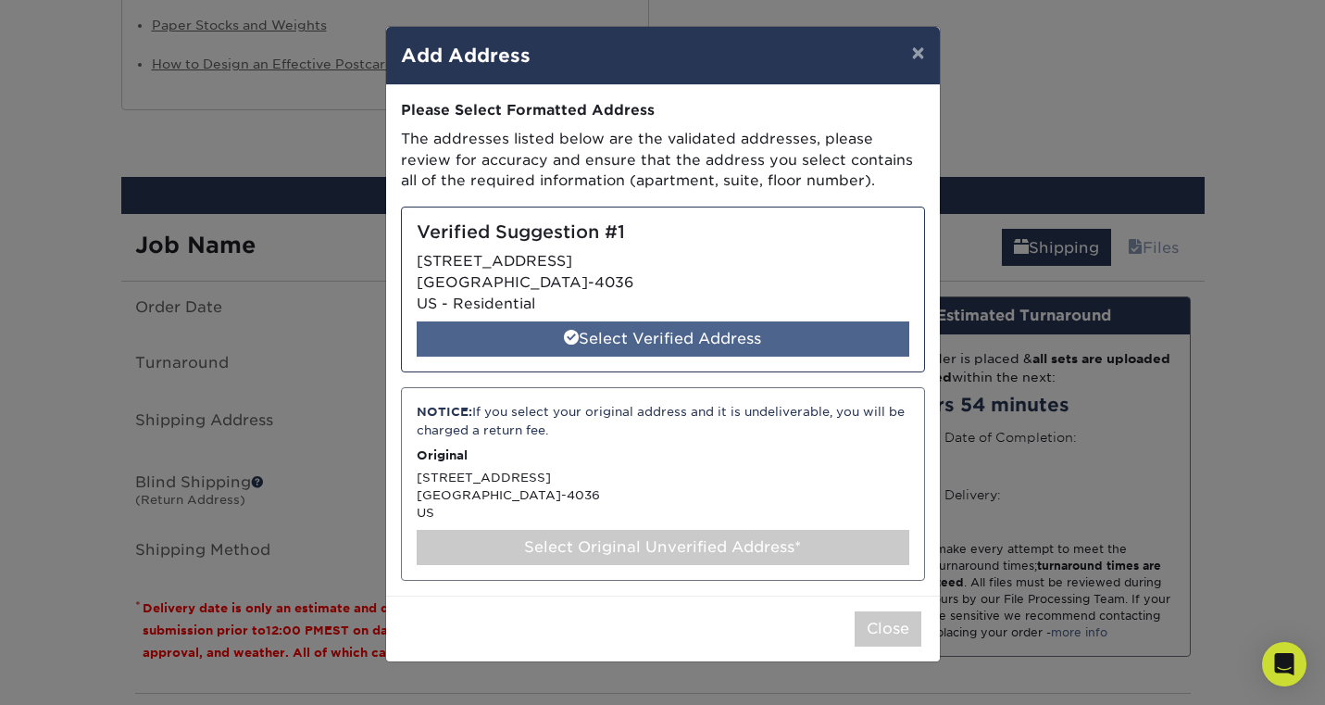
click at [782, 331] on div "Select Verified Address" at bounding box center [663, 338] width 493 height 35
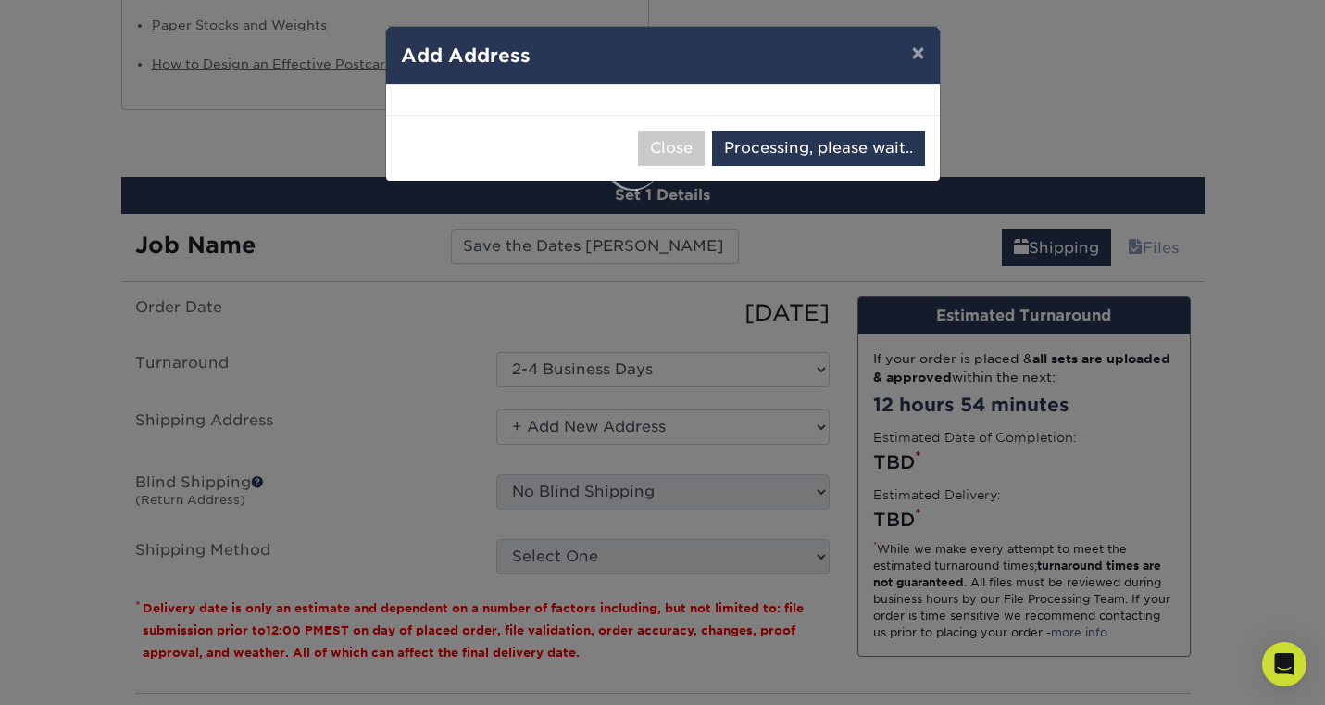
select select "286526"
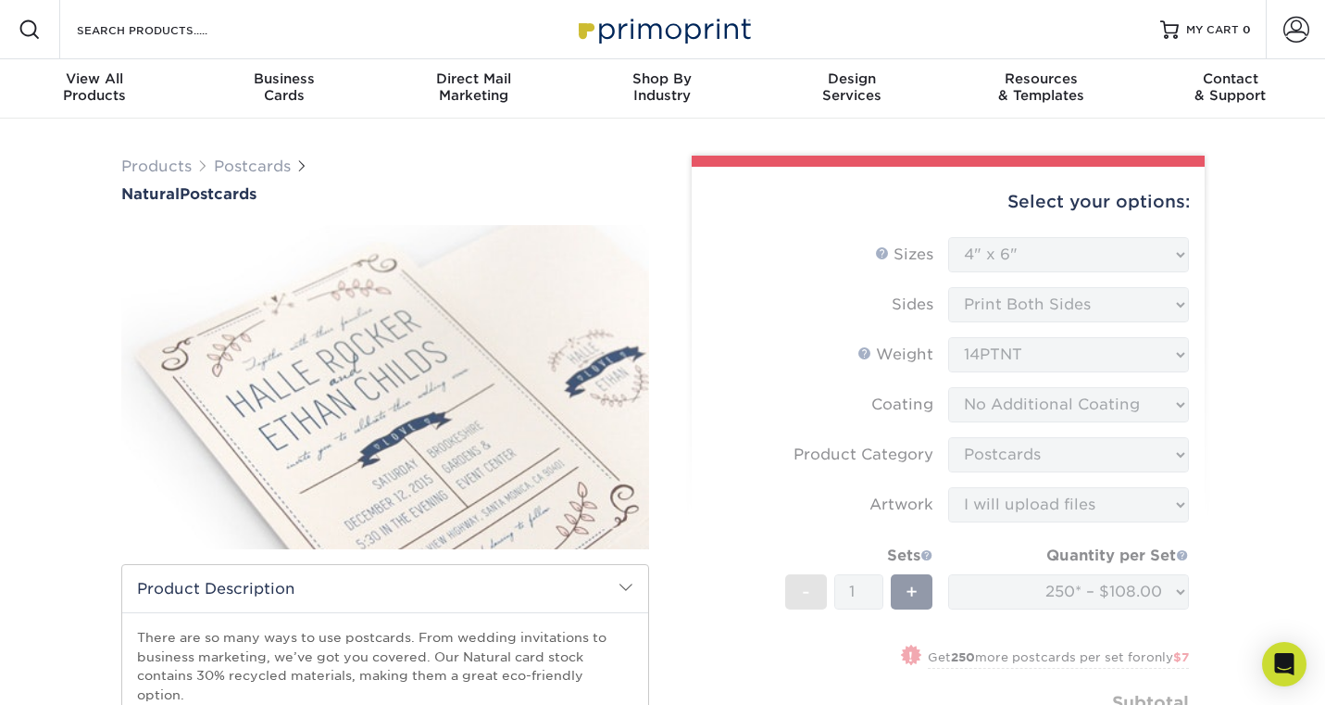
click at [727, 391] on form "Sizes Help Sizes Please Select 2" x 4" 2" x 6" 3.5" x 8.5" 4" x 6" 4" x 8.5" 4"…" at bounding box center [947, 517] width 483 height 560
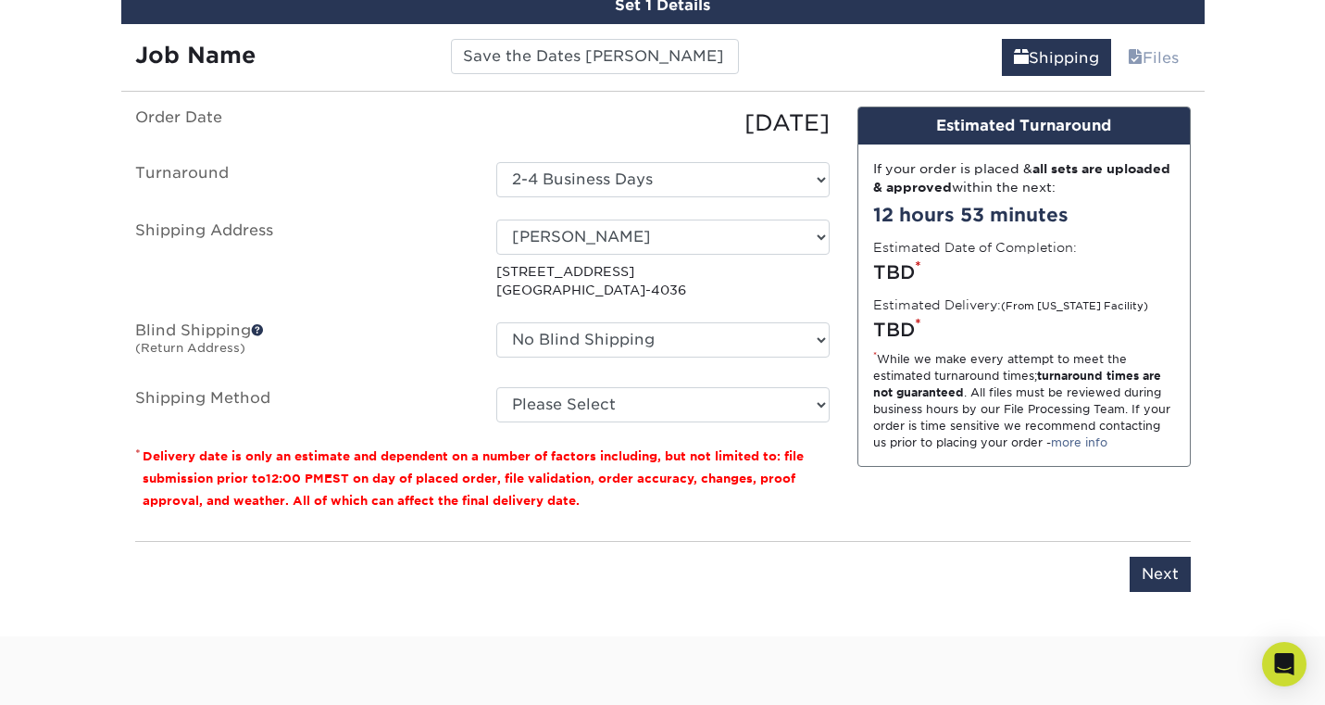
scroll to position [1649, 0]
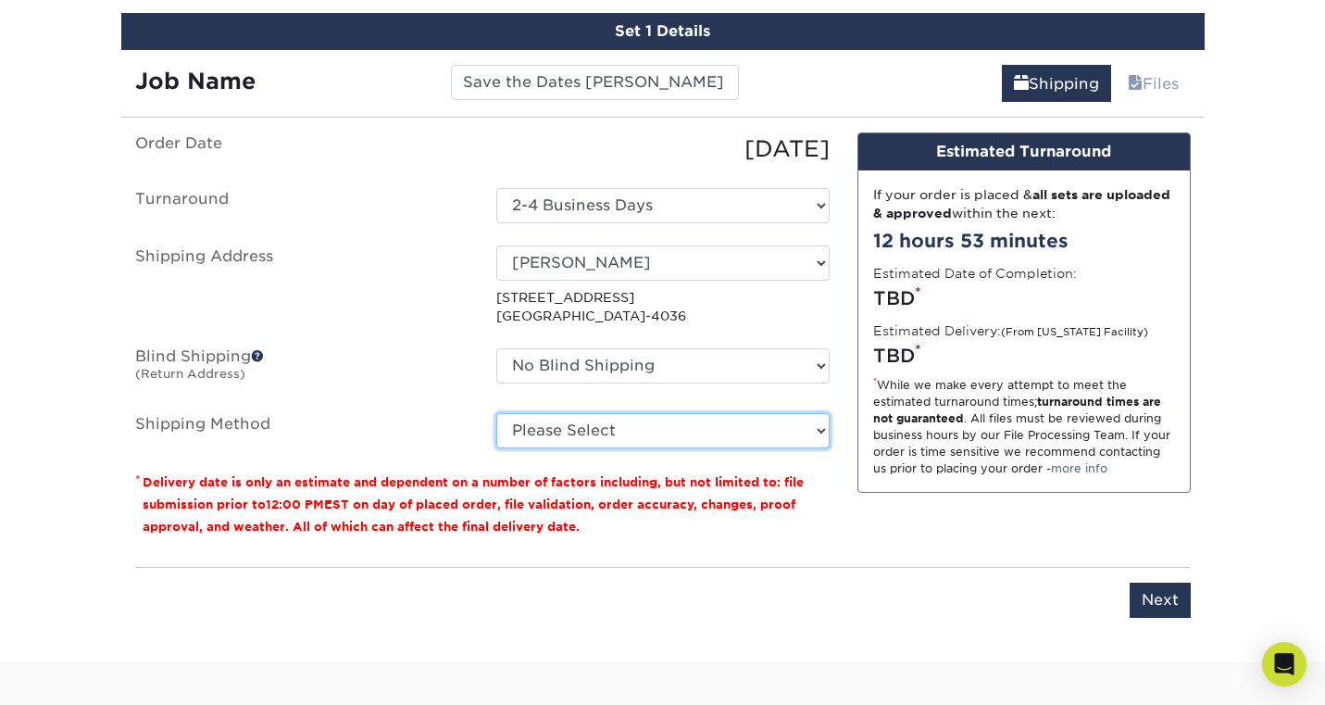
click at [695, 418] on select "Please Select 3 Day Shipping Service (+$17.82) Ground Shipping (+$18.04) 2 Day …" at bounding box center [662, 430] width 333 height 35
select select "12"
click at [496, 413] on select "Please Select 3 Day Shipping Service (+$17.82) Ground Shipping (+$18.04) 2 Day …" at bounding box center [662, 430] width 333 height 35
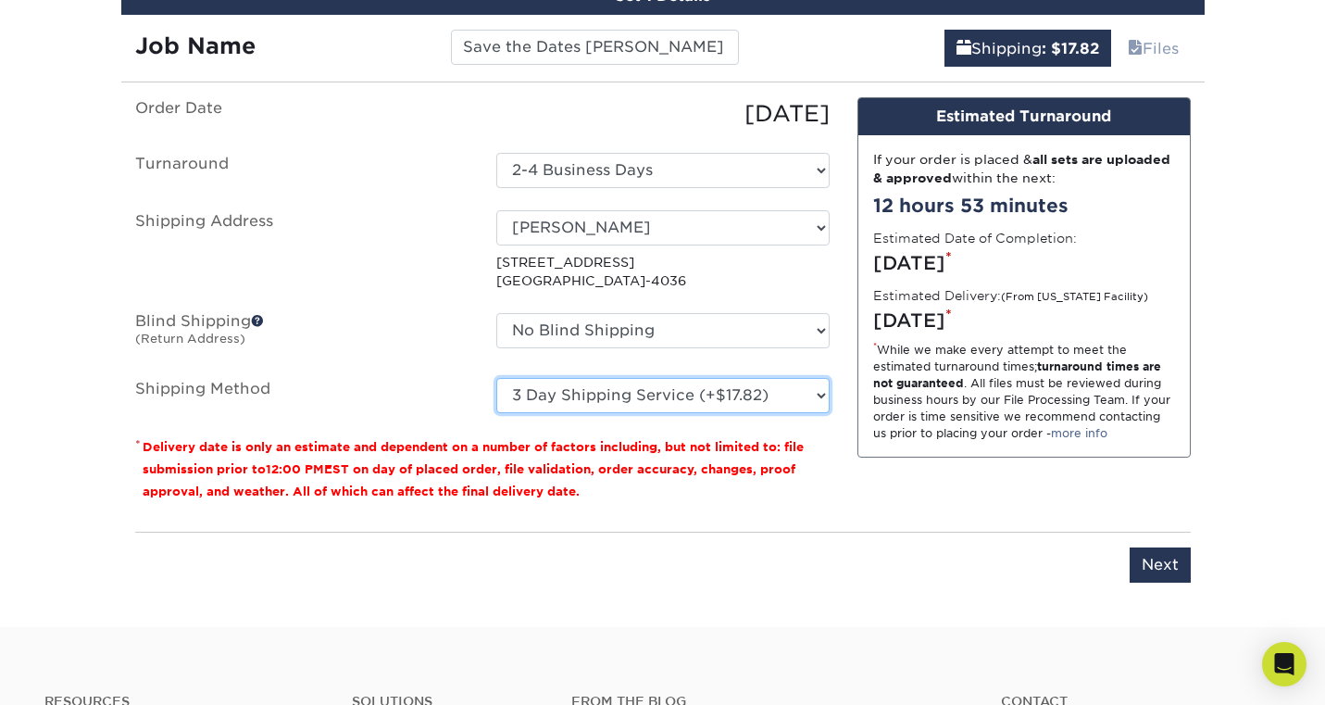
scroll to position [1685, 0]
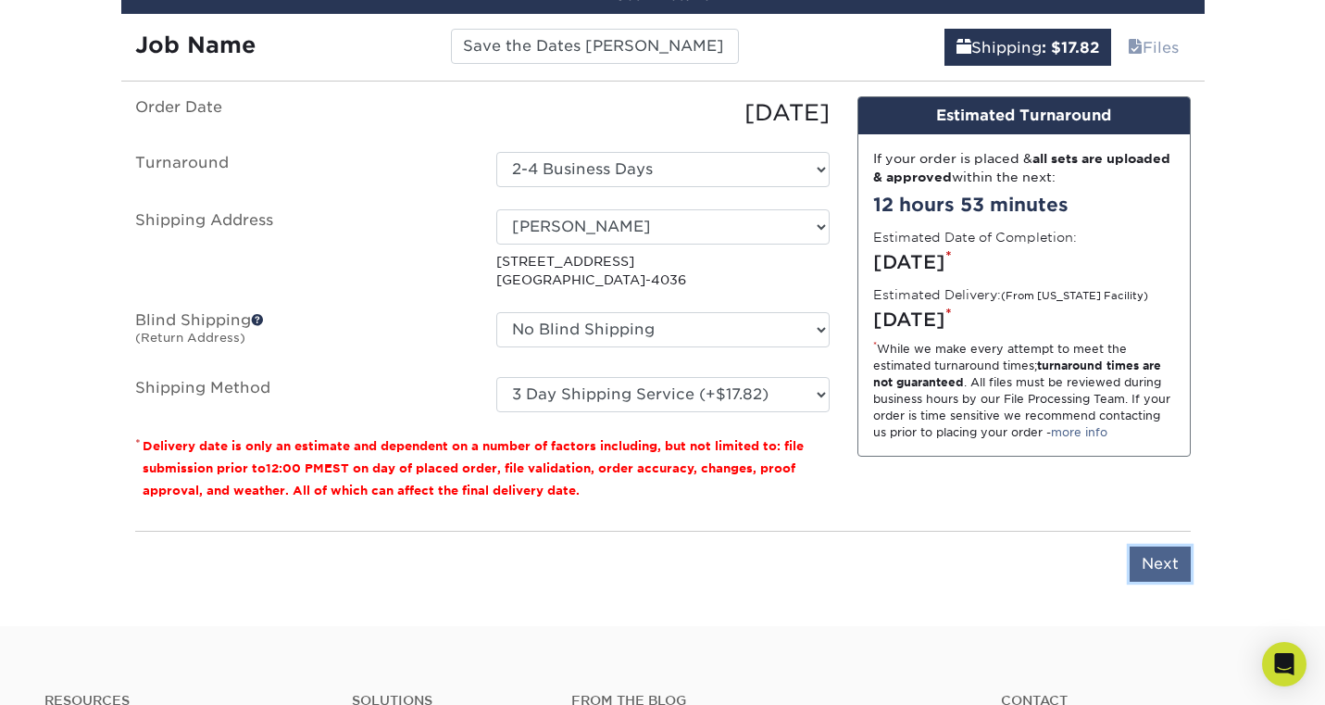
click at [1172, 546] on input "Next" at bounding box center [1160, 563] width 61 height 35
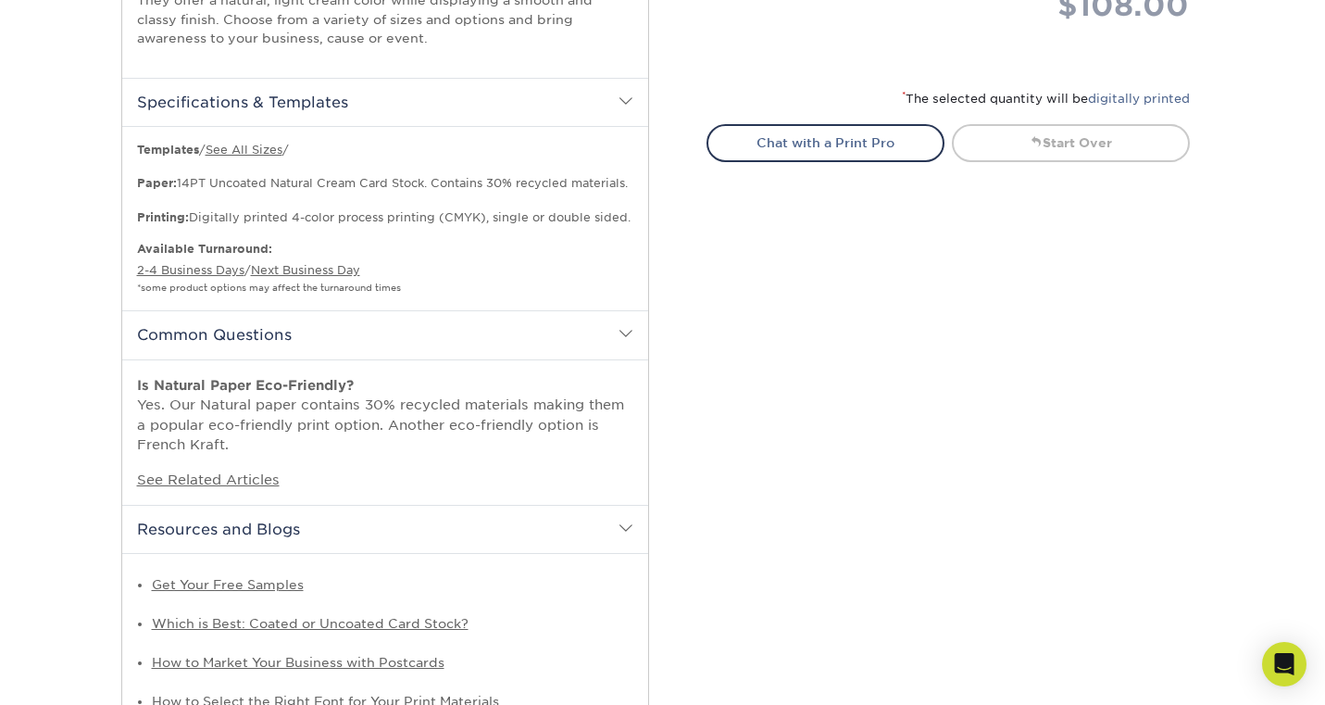
scroll to position [0, 0]
